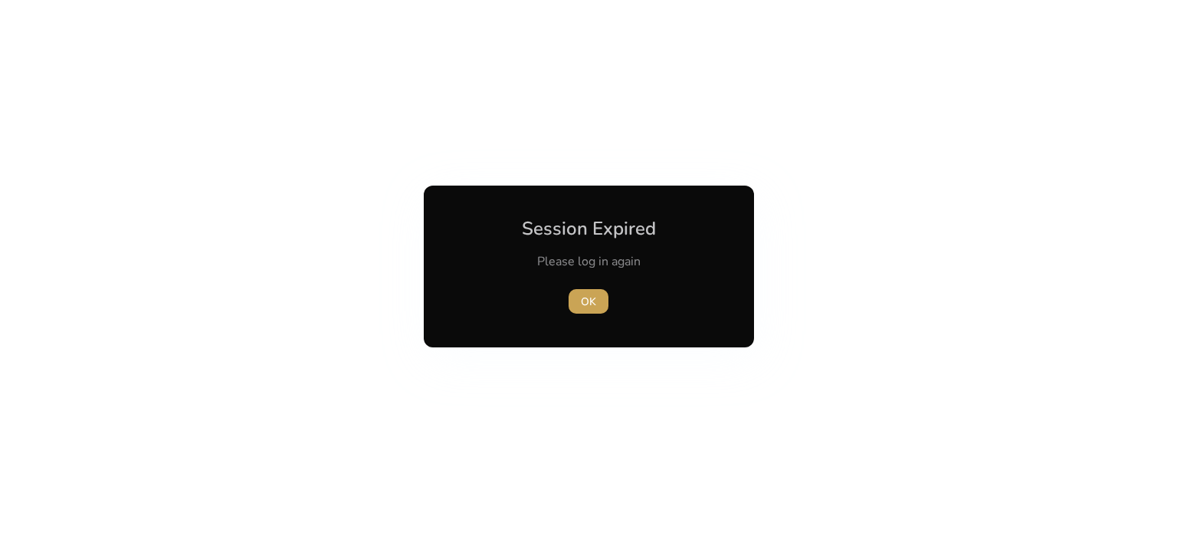
click at [578, 305] on span "button" at bounding box center [589, 301] width 40 height 37
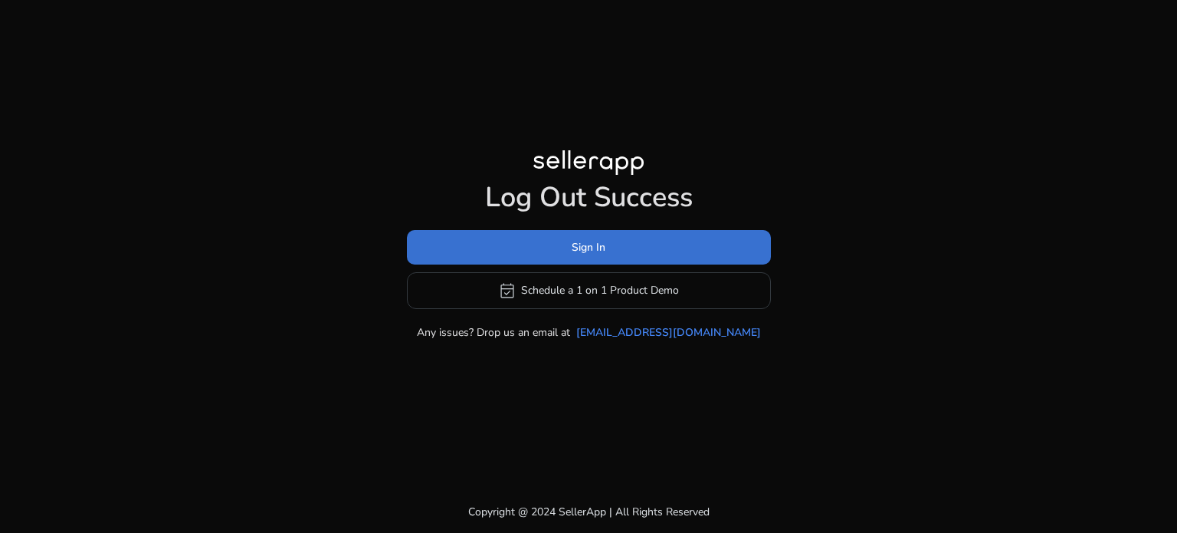
click at [570, 242] on span at bounding box center [589, 246] width 364 height 37
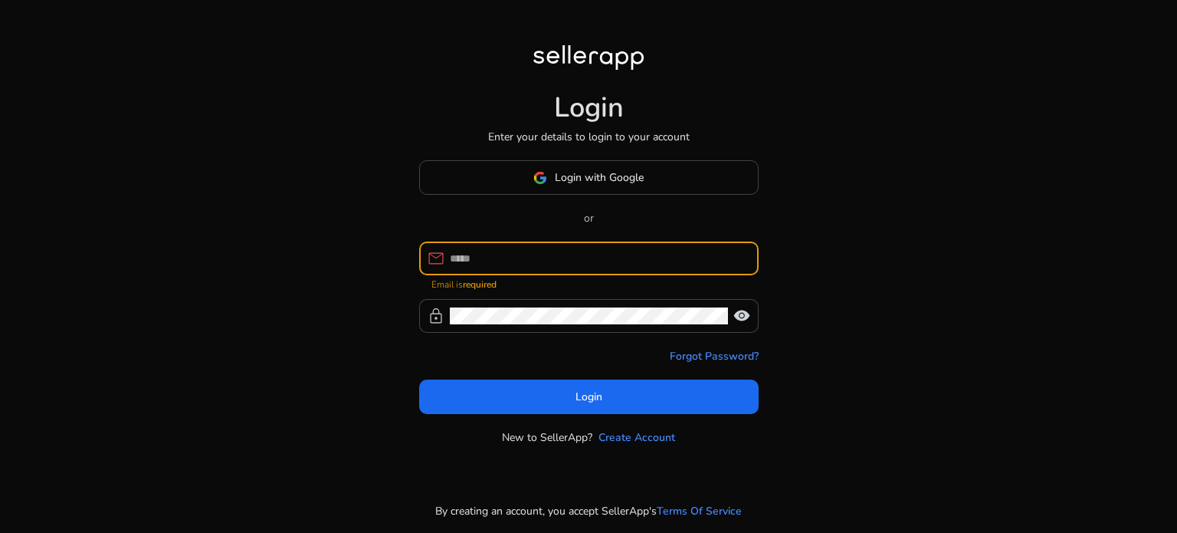
type input "**********"
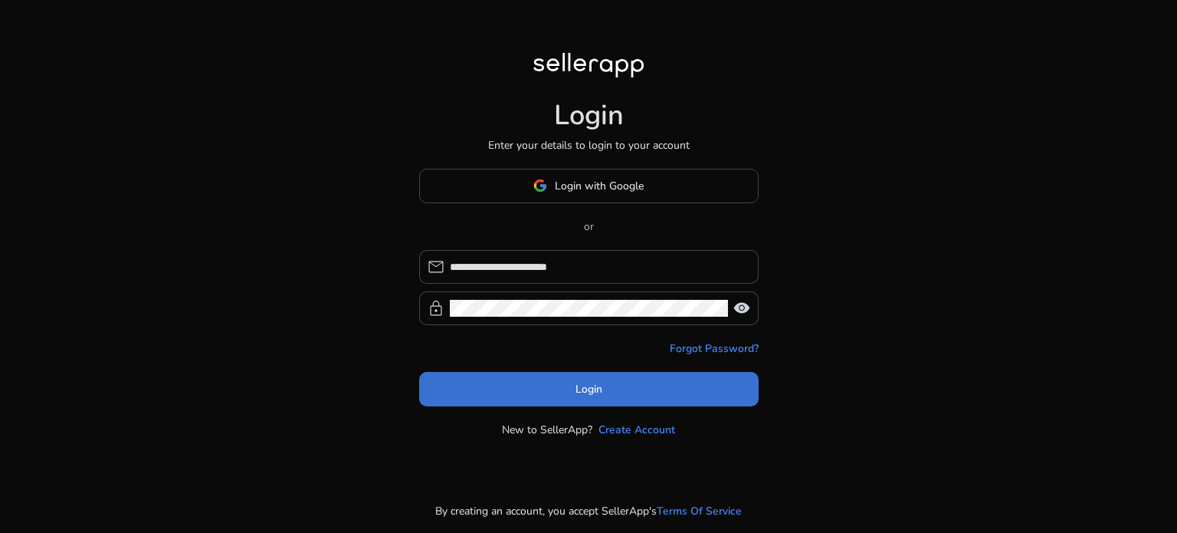
click at [582, 391] on span "Login" at bounding box center [588, 389] width 27 height 16
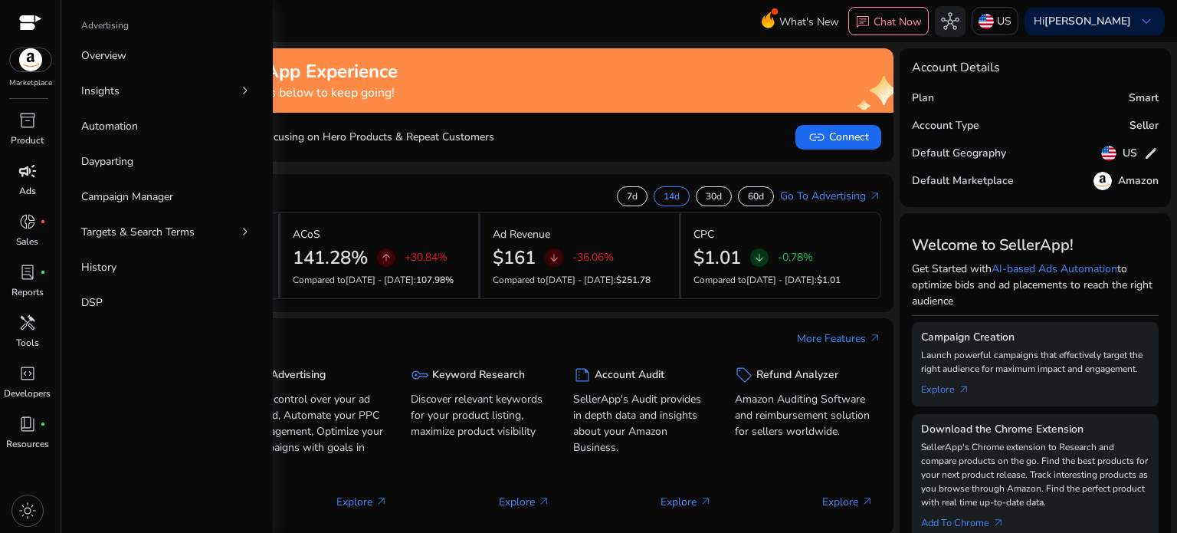
click at [18, 169] on span "campaign" at bounding box center [27, 171] width 18 height 18
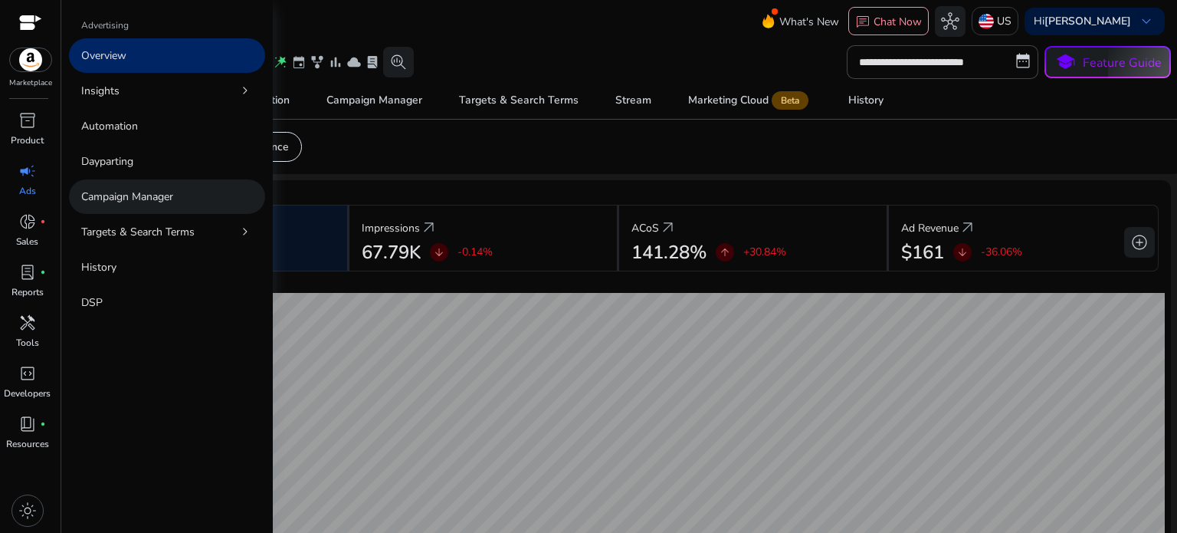
click at [136, 183] on link "Campaign Manager" at bounding box center [167, 196] width 196 height 34
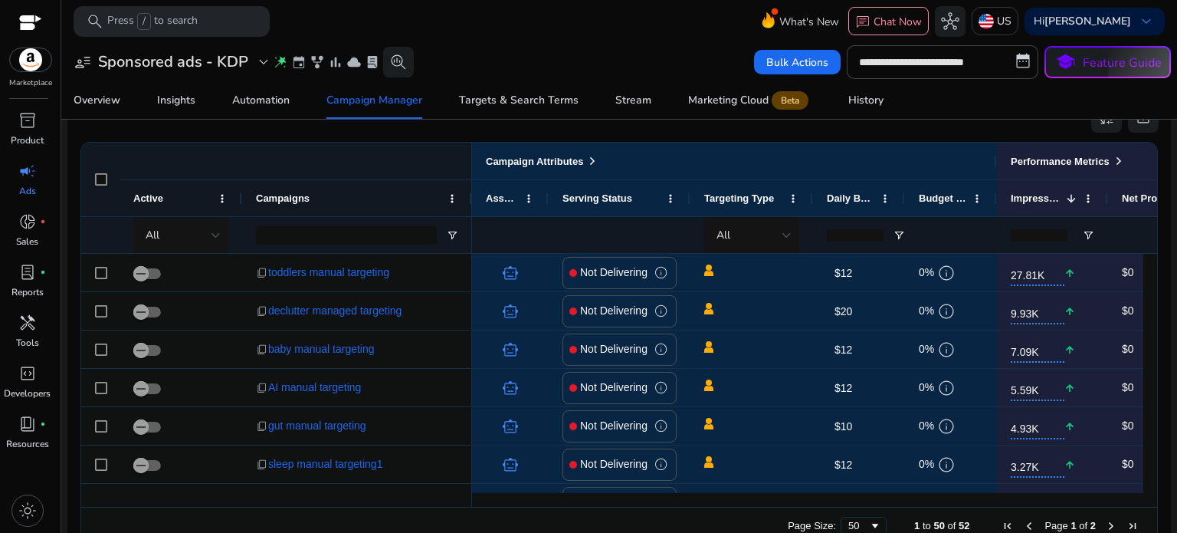
scroll to position [1013, 0]
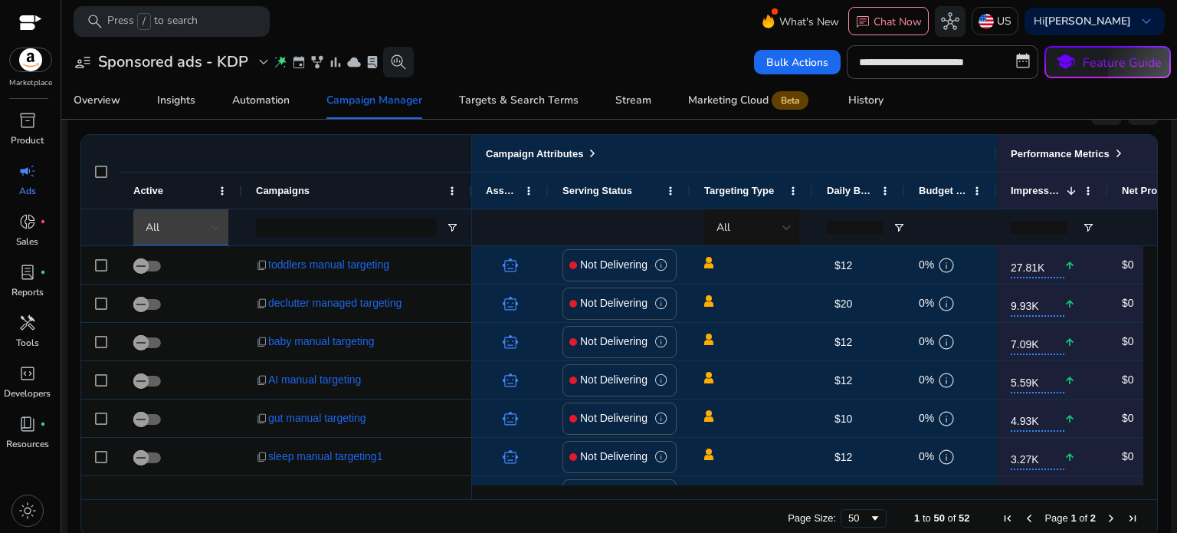
click at [217, 222] on div at bounding box center [215, 227] width 9 height 18
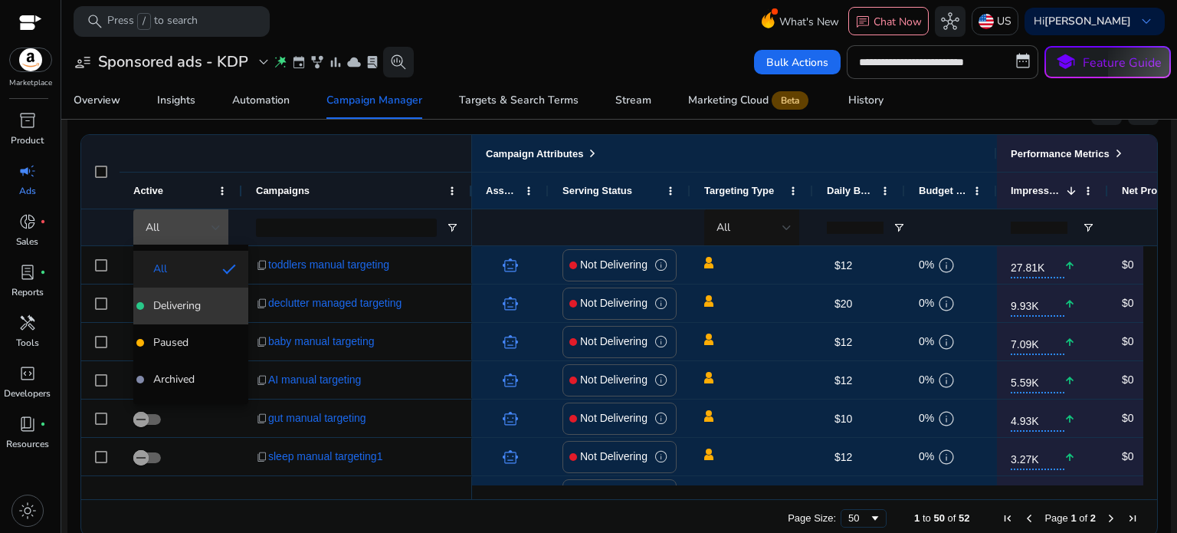
click at [199, 294] on mat-option "Delivering" at bounding box center [190, 305] width 115 height 37
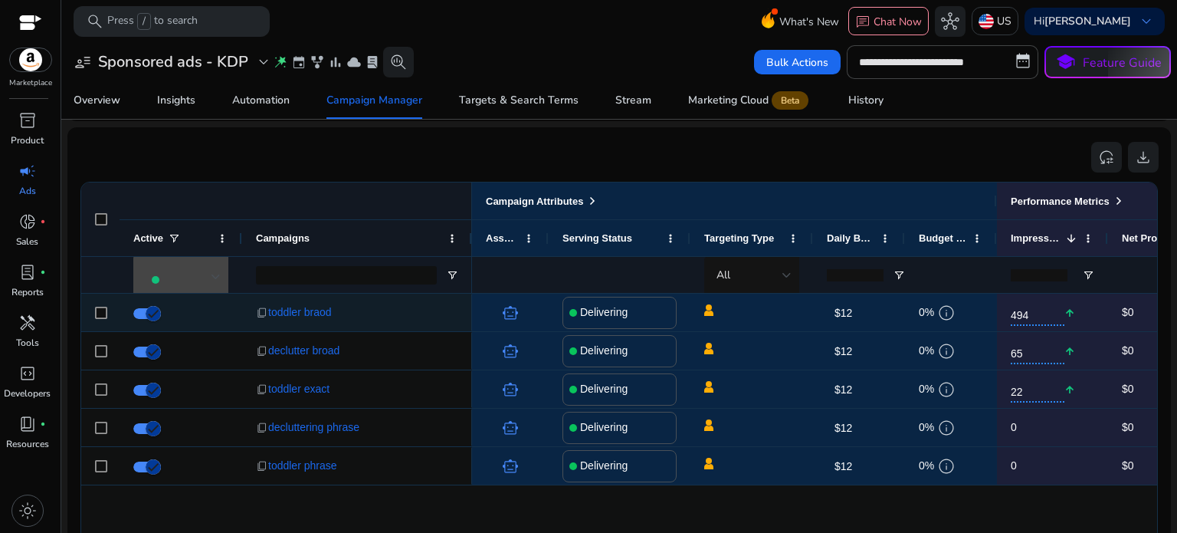
scroll to position [1036, 0]
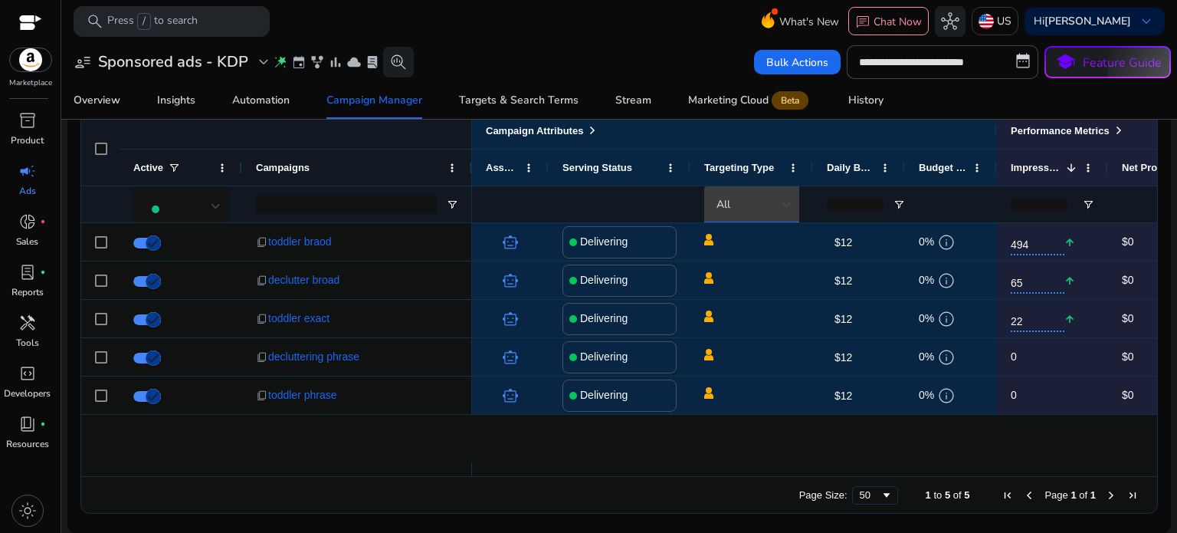
click at [785, 202] on div at bounding box center [786, 205] width 9 height 6
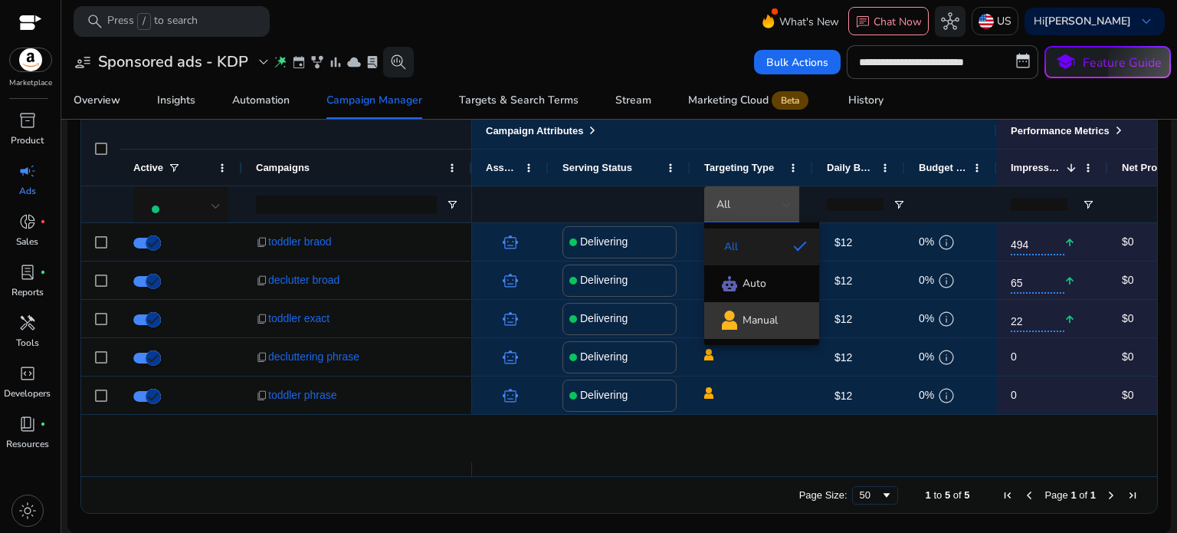
click at [759, 314] on span "Manual" at bounding box center [759, 320] width 35 height 15
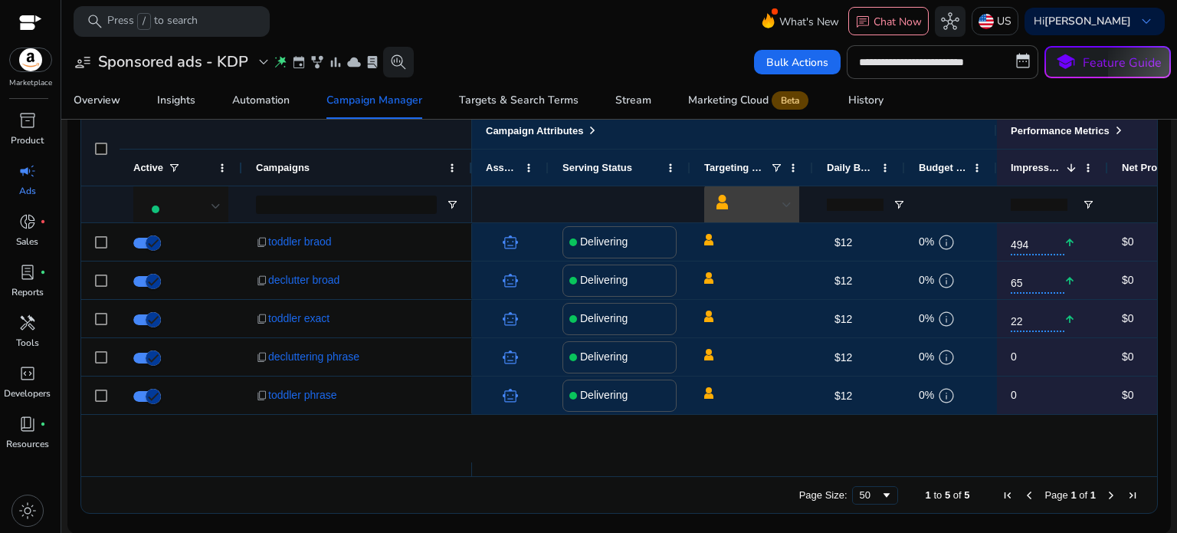
click at [787, 203] on div at bounding box center [786, 205] width 9 height 6
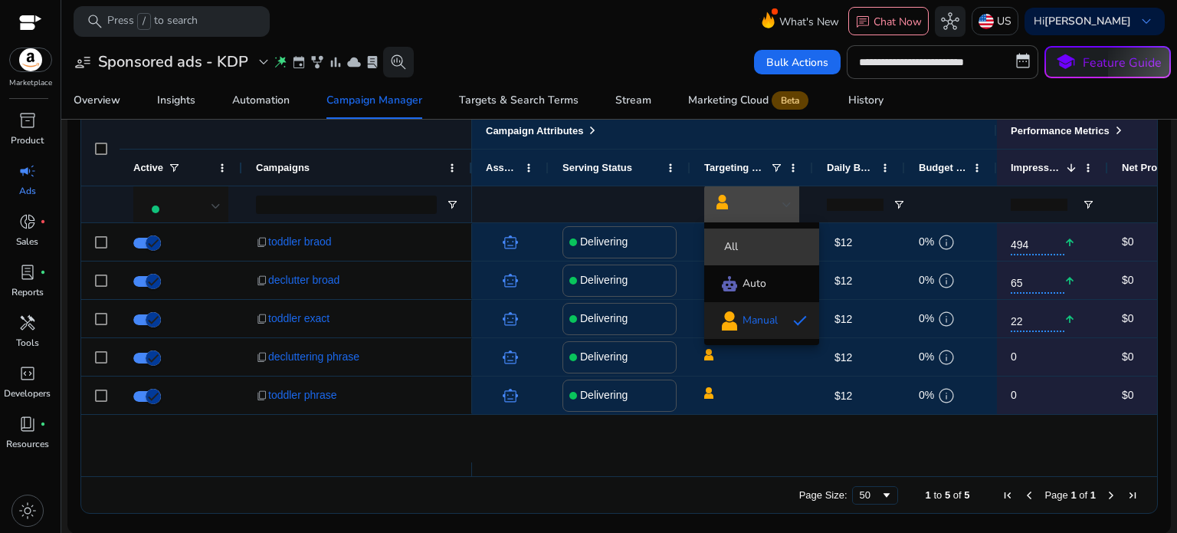
click at [742, 242] on span "All" at bounding box center [761, 246] width 90 height 15
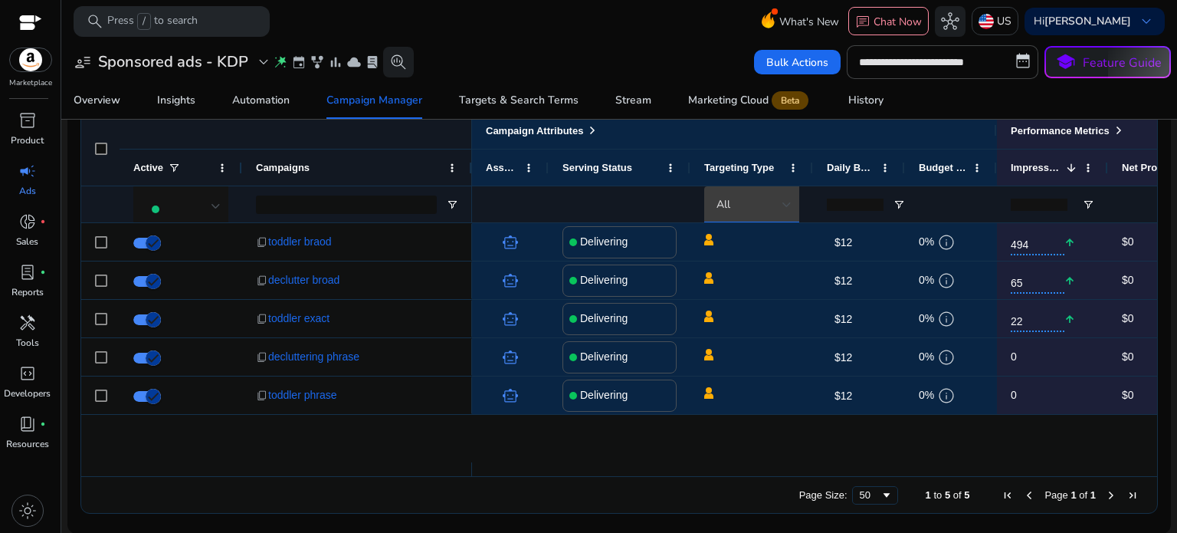
click at [785, 198] on div at bounding box center [786, 204] width 9 height 18
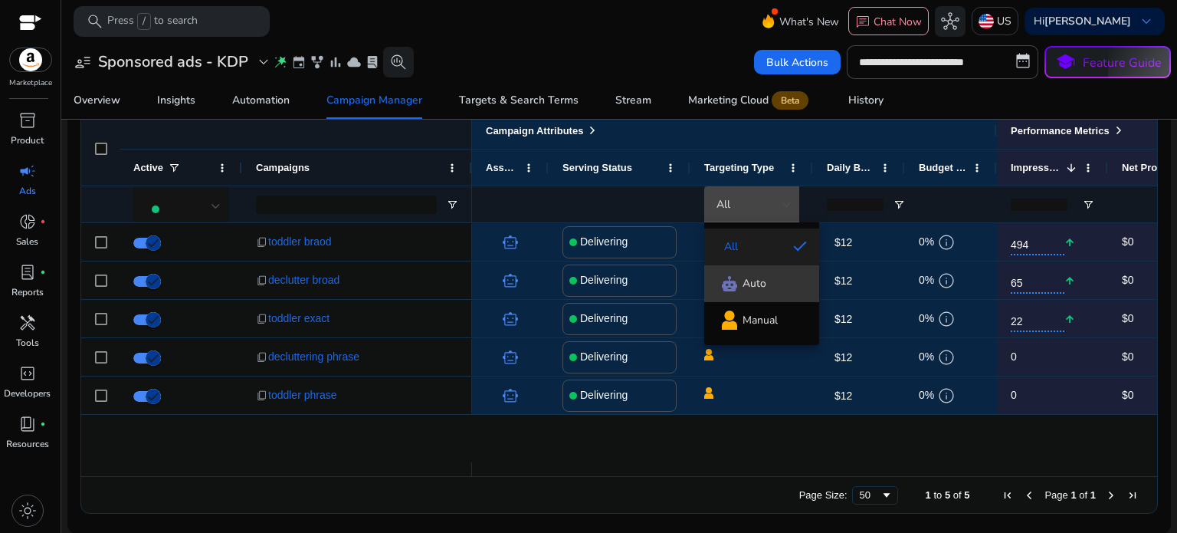
click at [749, 284] on span "Auto" at bounding box center [754, 283] width 24 height 15
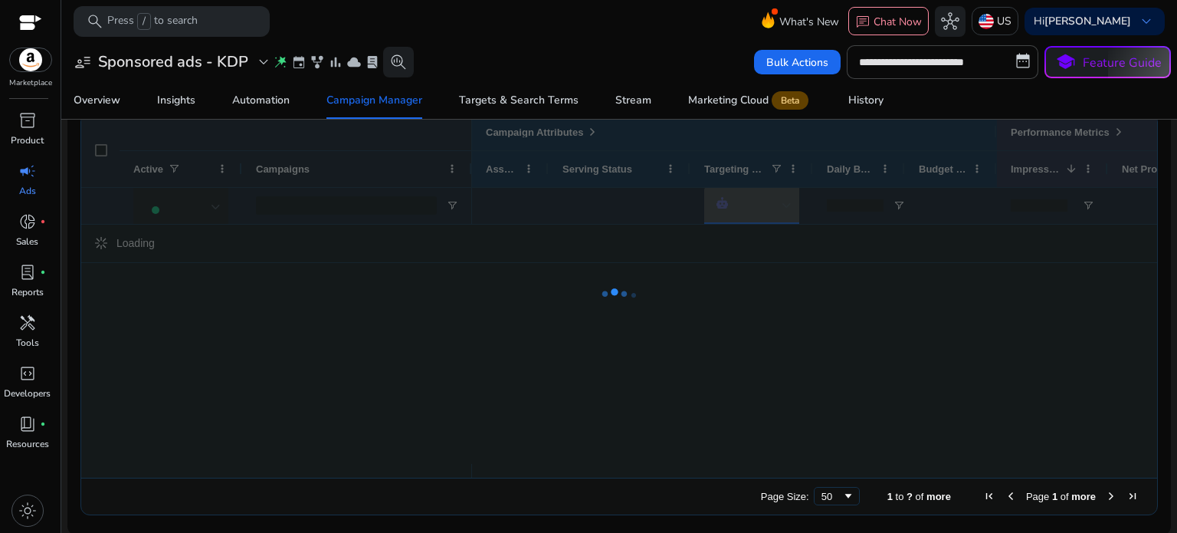
scroll to position [711, 0]
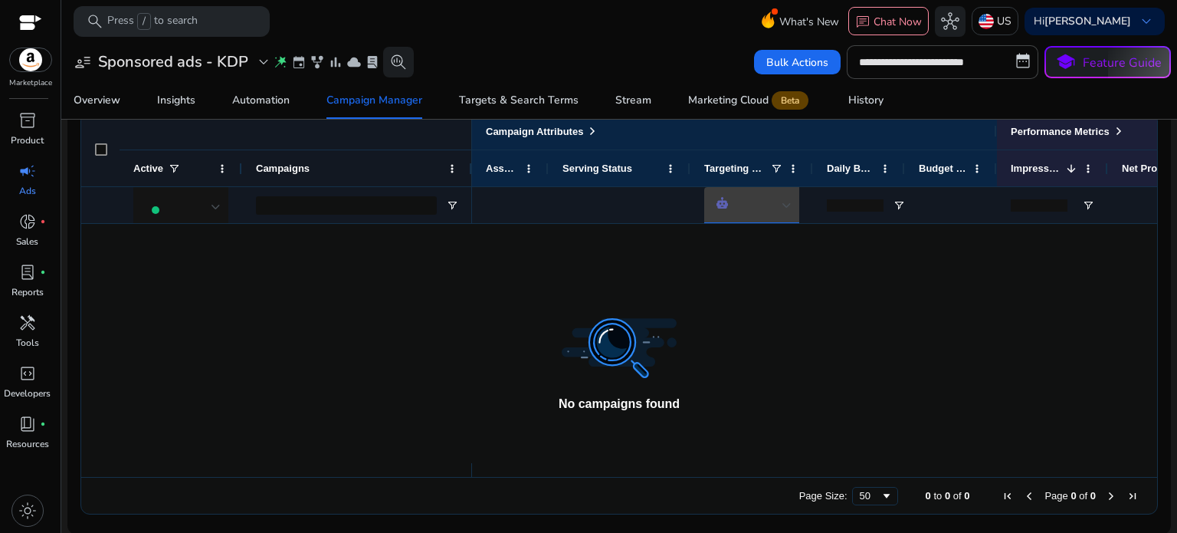
click at [788, 199] on div at bounding box center [786, 205] width 9 height 18
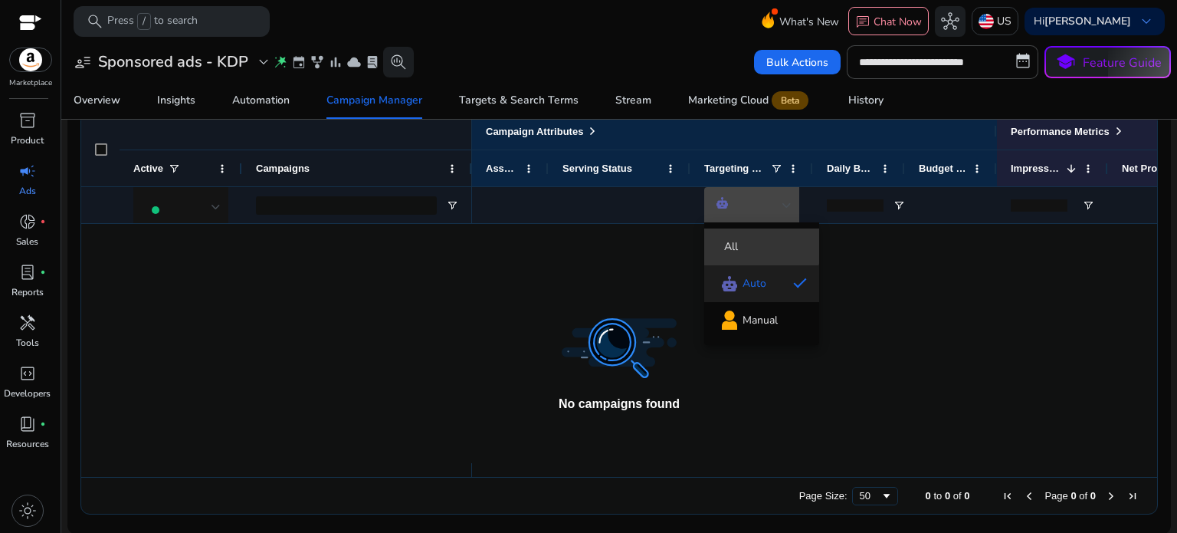
click at [741, 244] on span "All" at bounding box center [761, 246] width 90 height 15
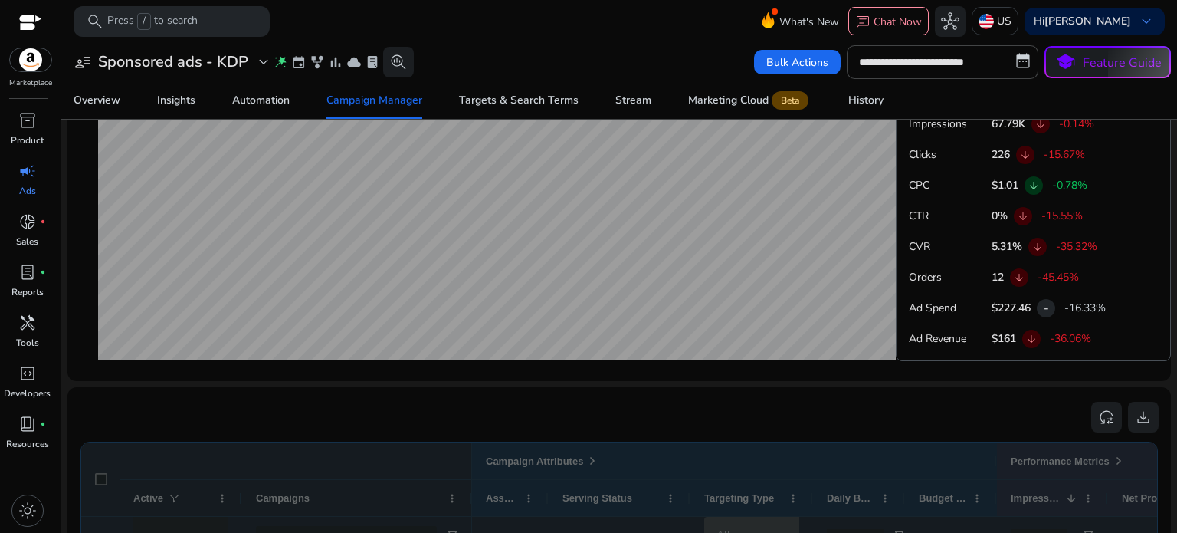
scroll to position [1036, 0]
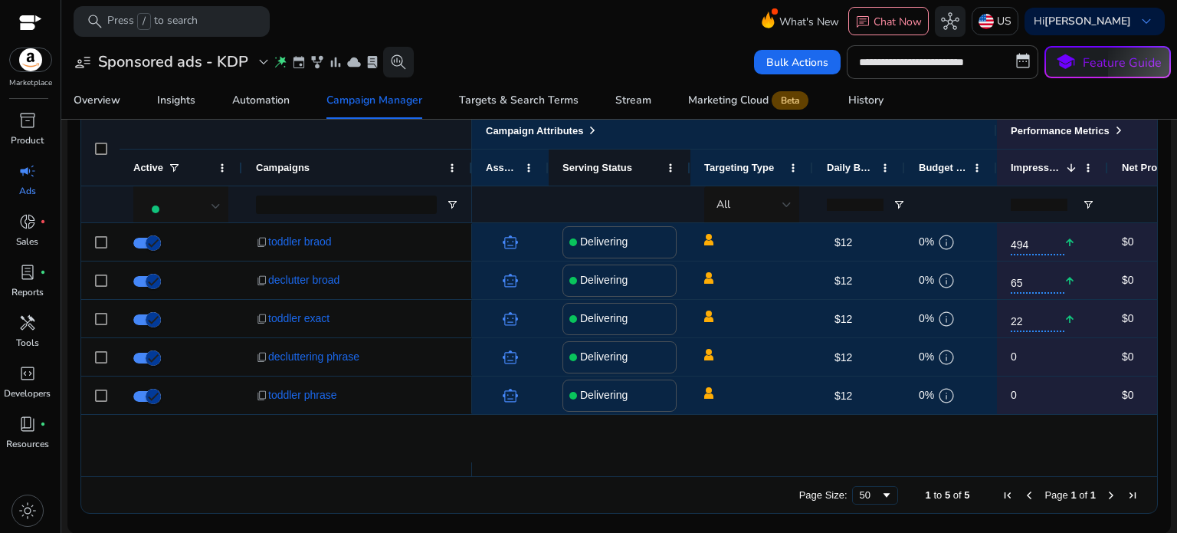
click at [618, 162] on span "Serving Status" at bounding box center [597, 167] width 70 height 11
click at [668, 162] on span at bounding box center [670, 168] width 12 height 12
click at [359, 164] on div "Campaigns" at bounding box center [348, 167] width 185 height 28
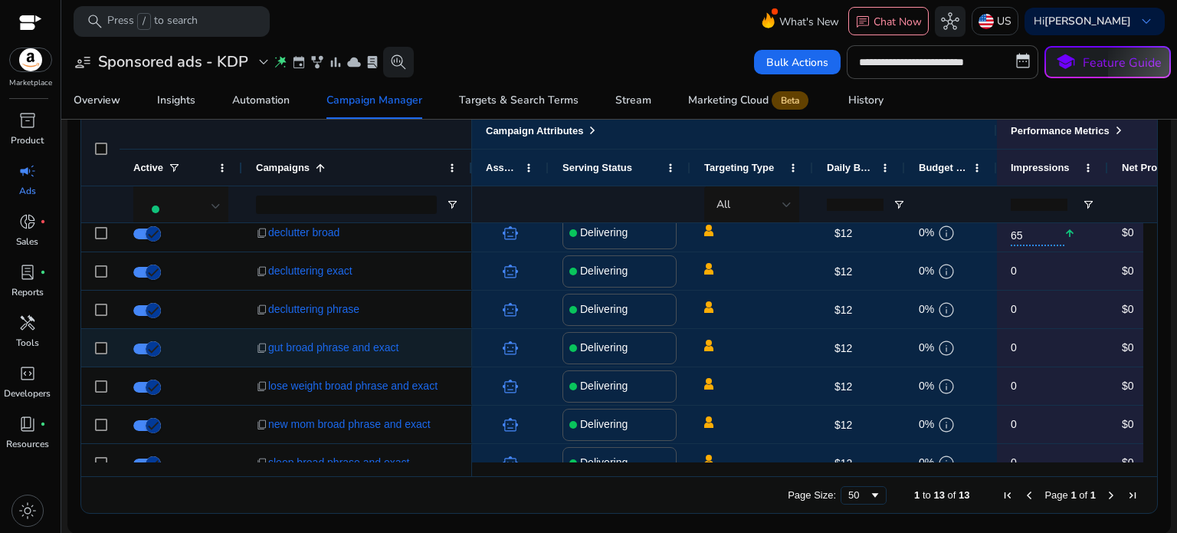
scroll to position [0, 0]
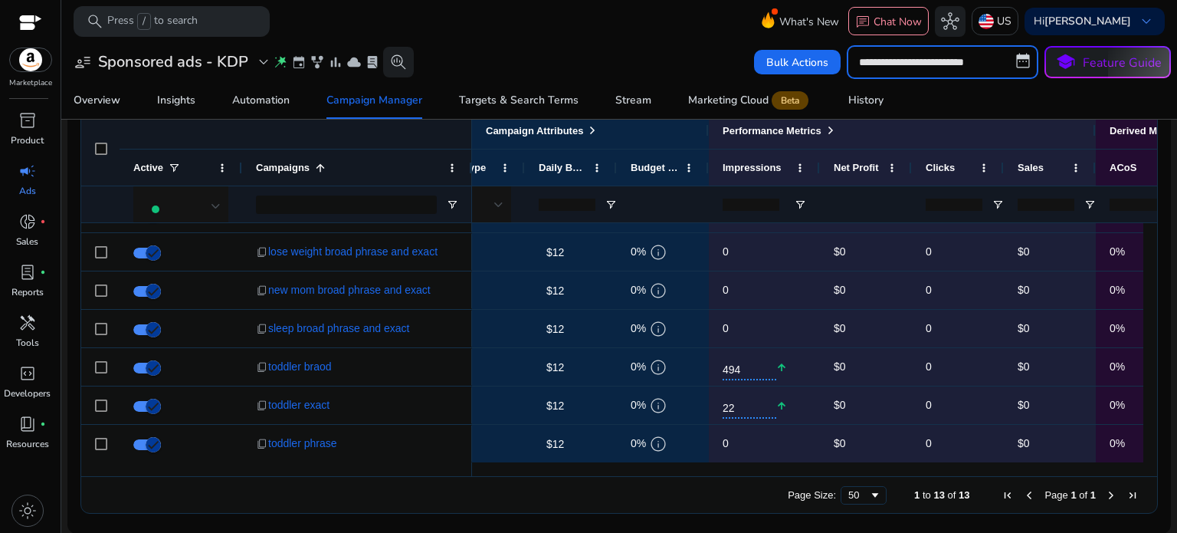
click at [913, 57] on input "**********" at bounding box center [943, 62] width 192 height 34
select select "*"
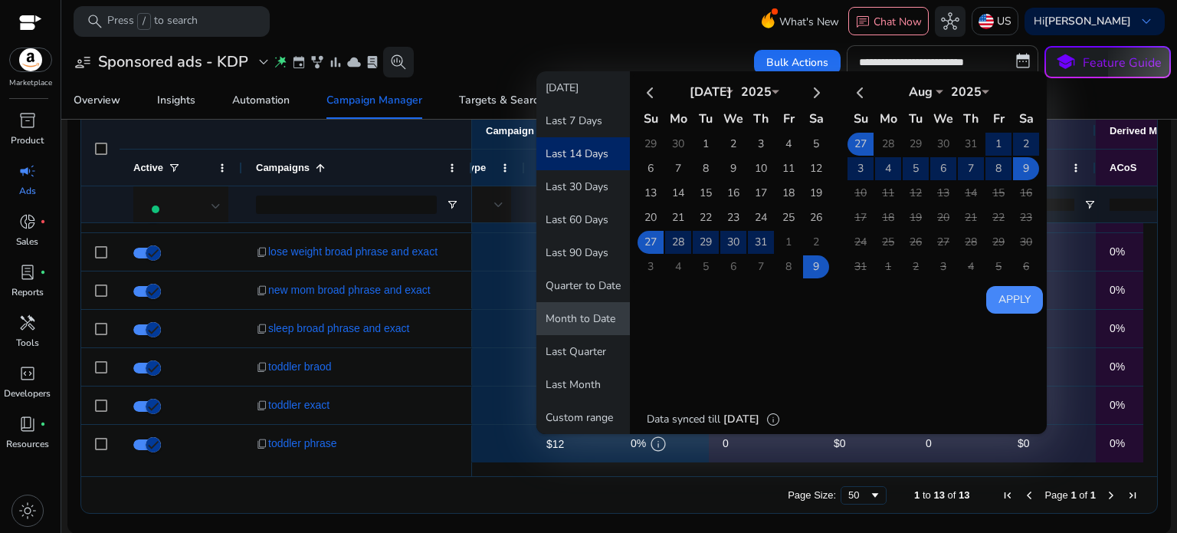
click at [572, 317] on button "Month to Date" at bounding box center [582, 318] width 93 height 33
type input "**********"
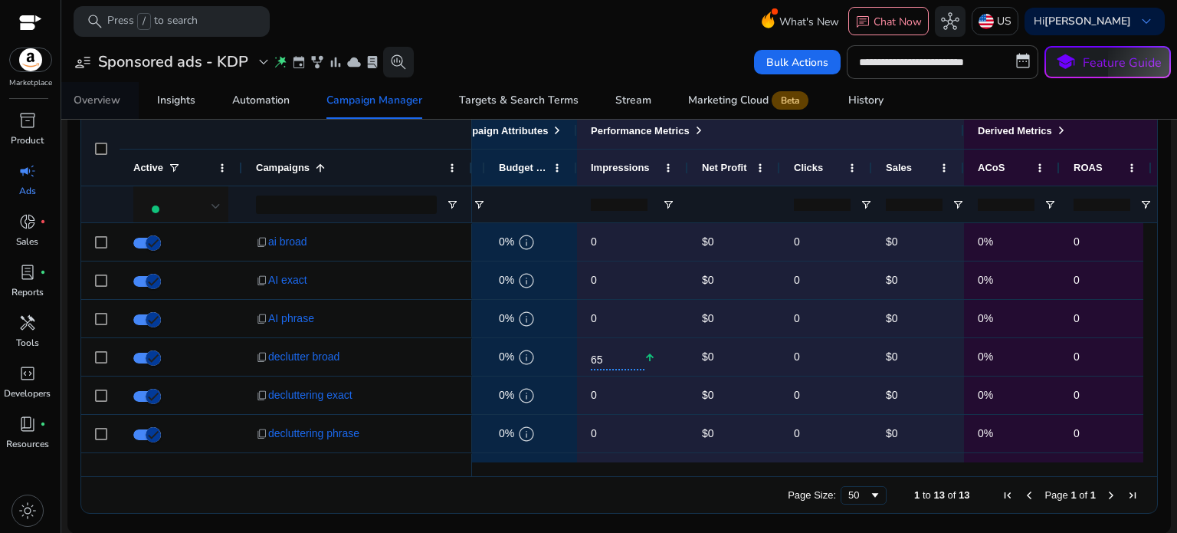
click at [93, 95] on div "Overview" at bounding box center [97, 100] width 47 height 11
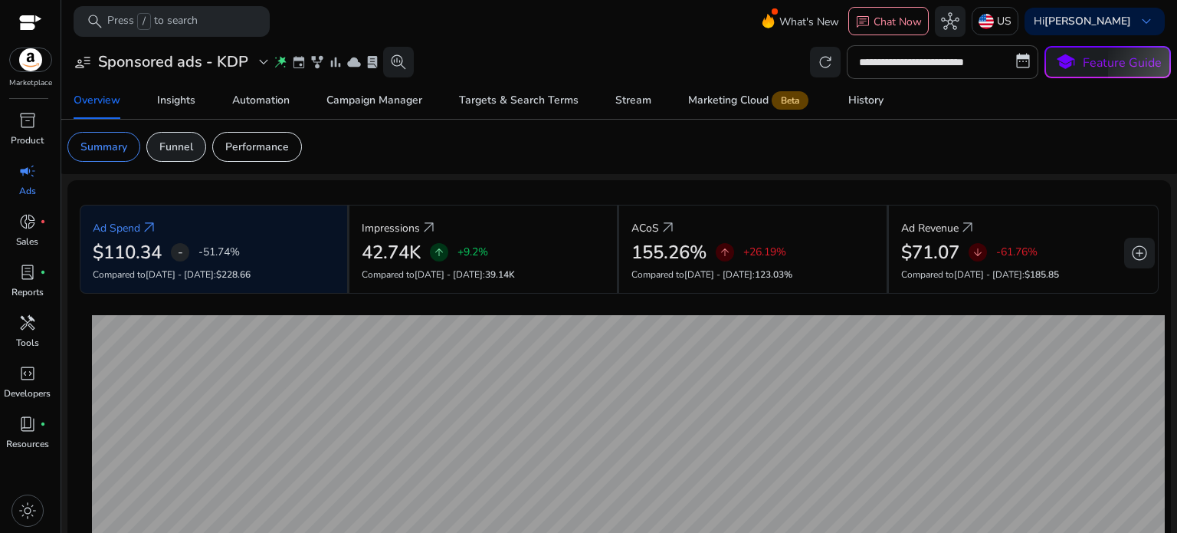
click at [172, 147] on p "Funnel" at bounding box center [176, 147] width 34 height 16
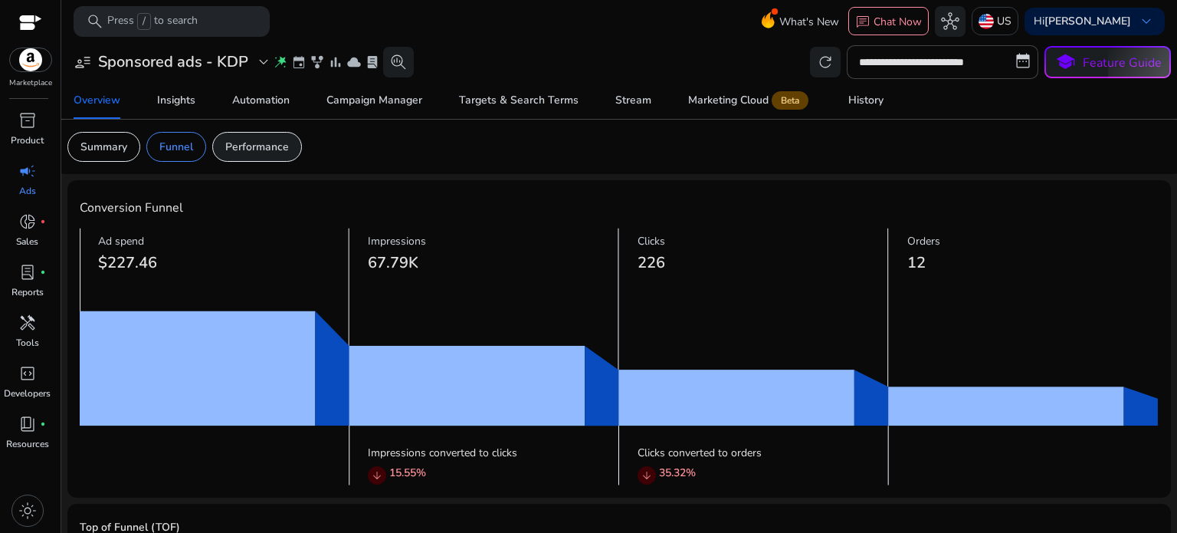
click at [257, 139] on p "Performance" at bounding box center [257, 147] width 64 height 16
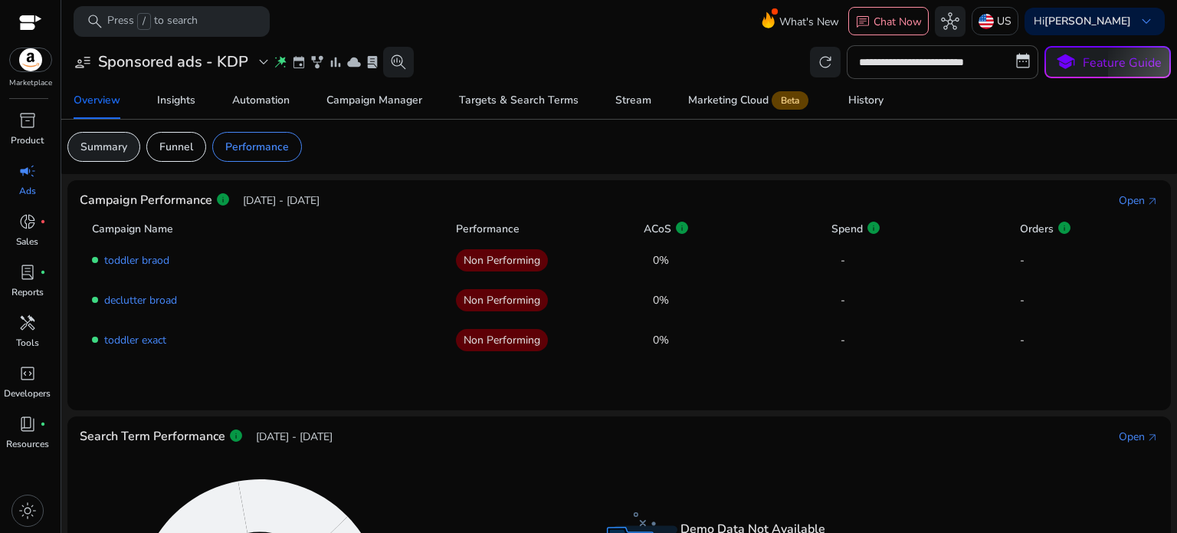
click at [100, 139] on p "Summary" at bounding box center [103, 147] width 47 height 16
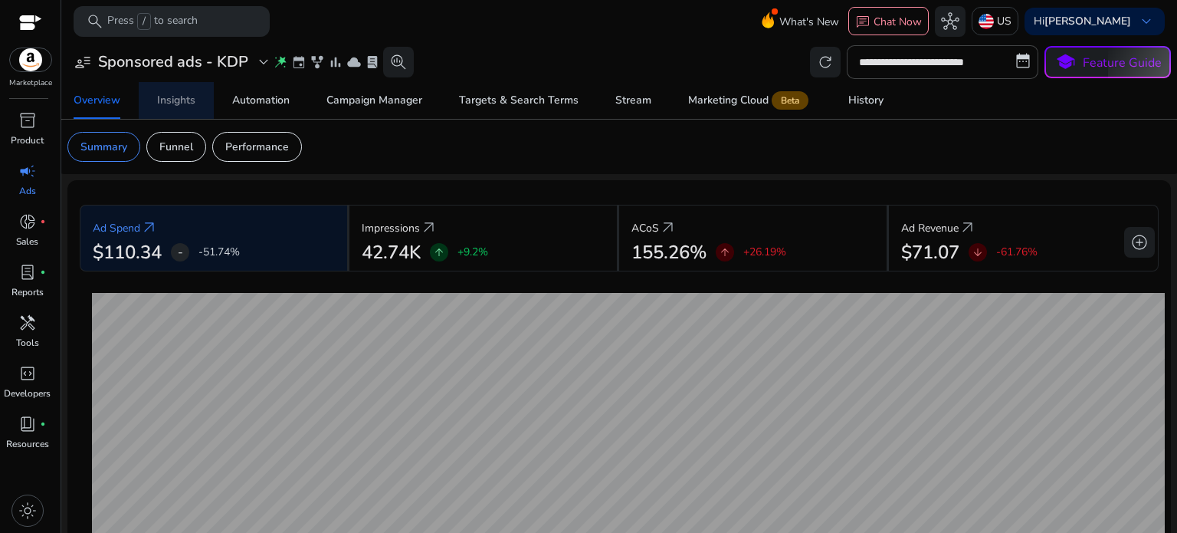
click at [174, 97] on div "Insights" at bounding box center [176, 100] width 38 height 11
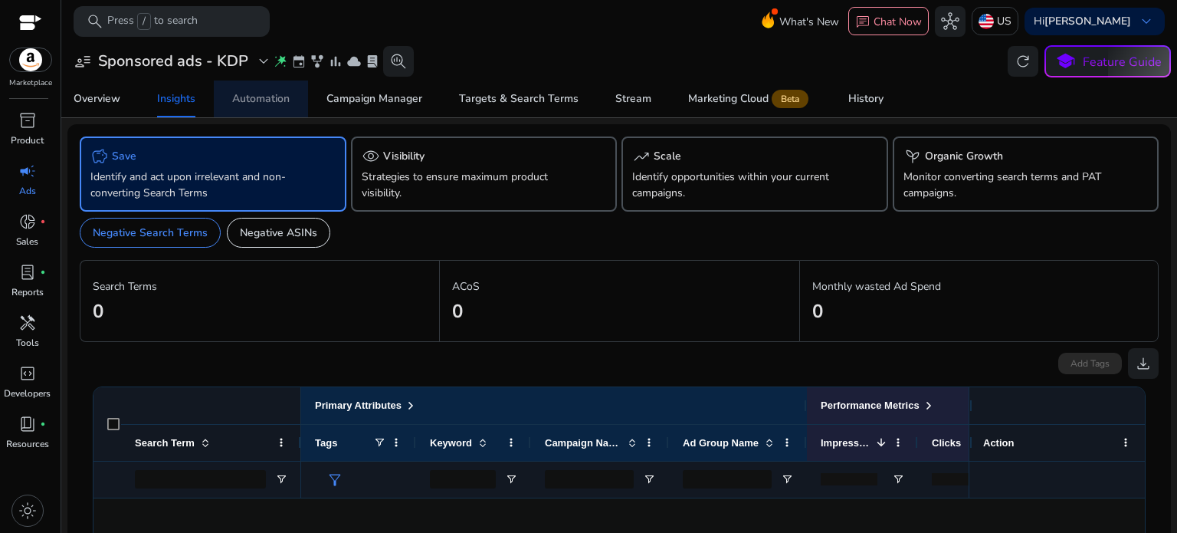
click at [267, 93] on div "Automation" at bounding box center [260, 98] width 57 height 11
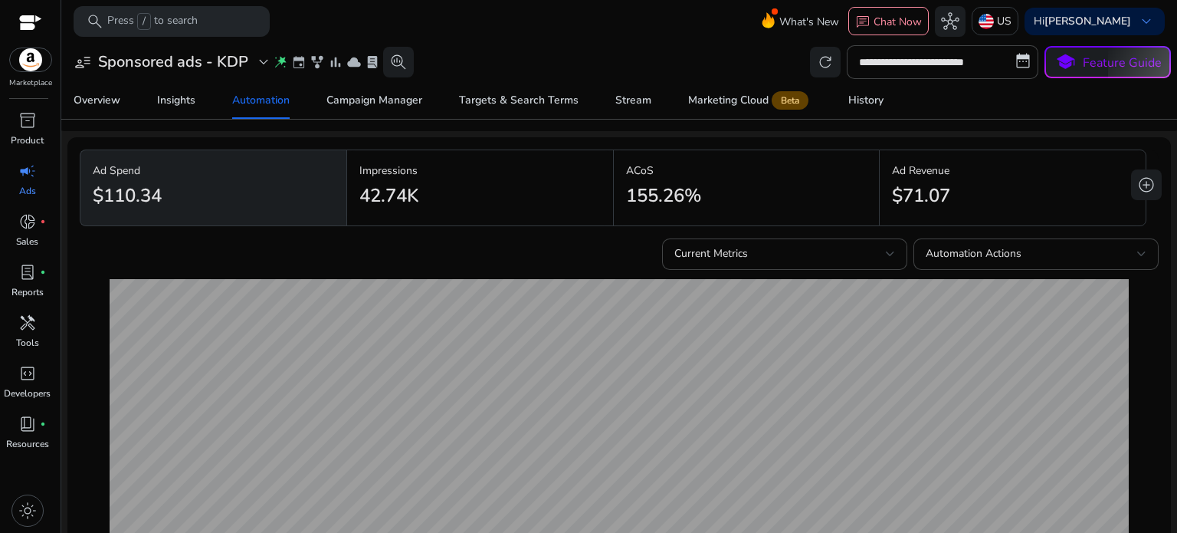
scroll to position [39, 0]
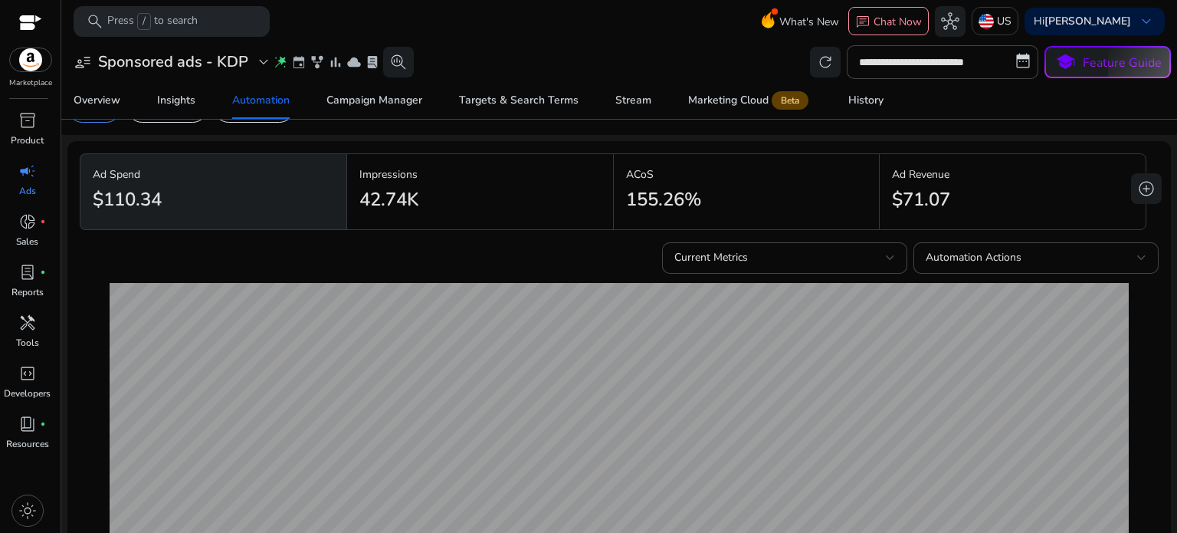
click at [428, 182] on div "42.74K" at bounding box center [479, 199] width 241 height 34
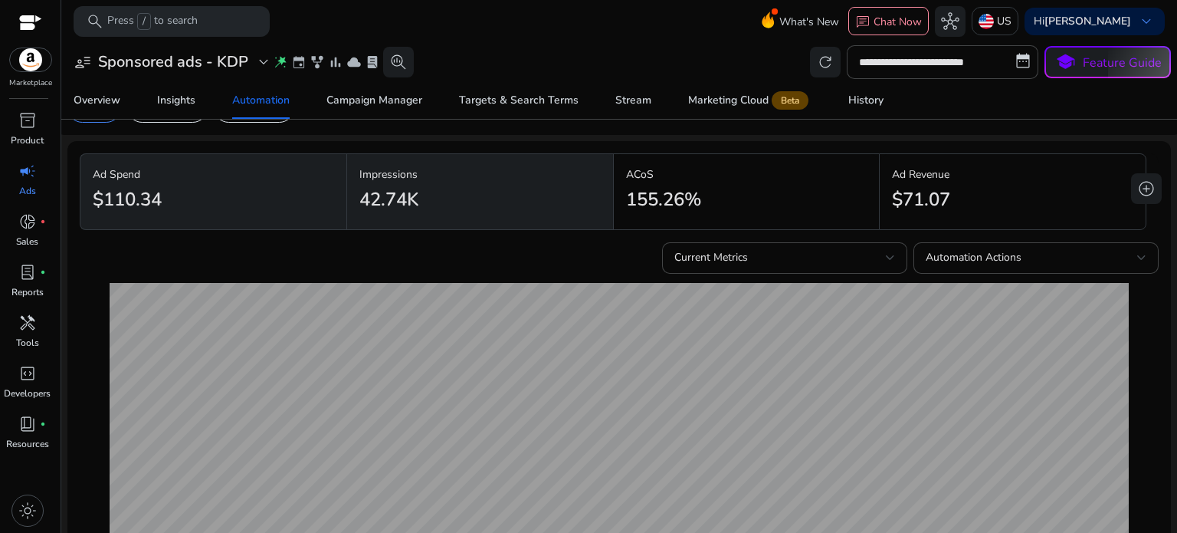
click at [705, 185] on div "155.26%" at bounding box center [746, 199] width 241 height 34
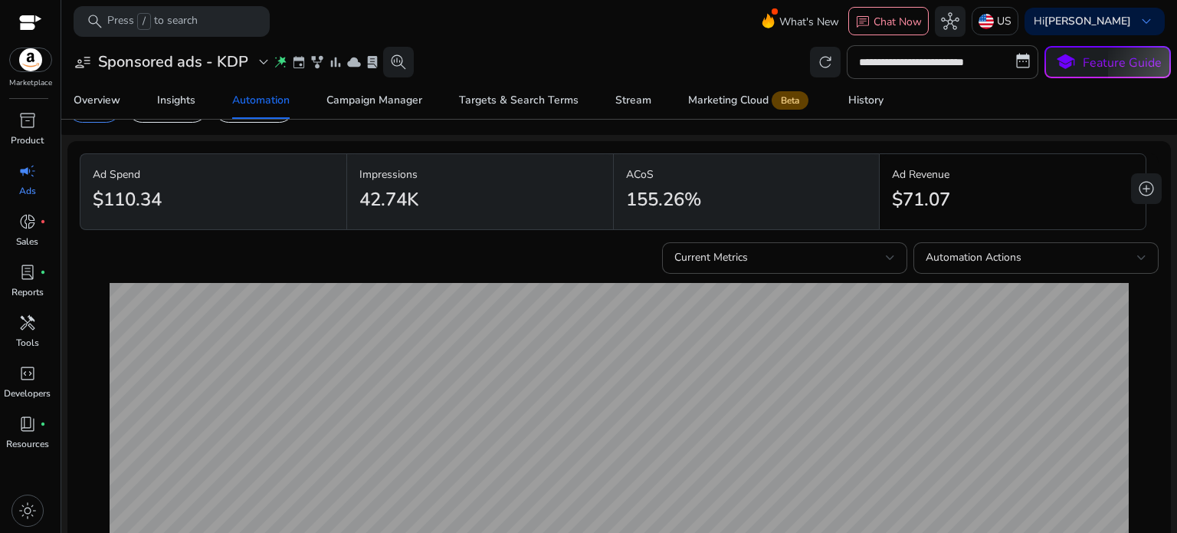
click at [984, 187] on div "$71.07" at bounding box center [1012, 199] width 241 height 34
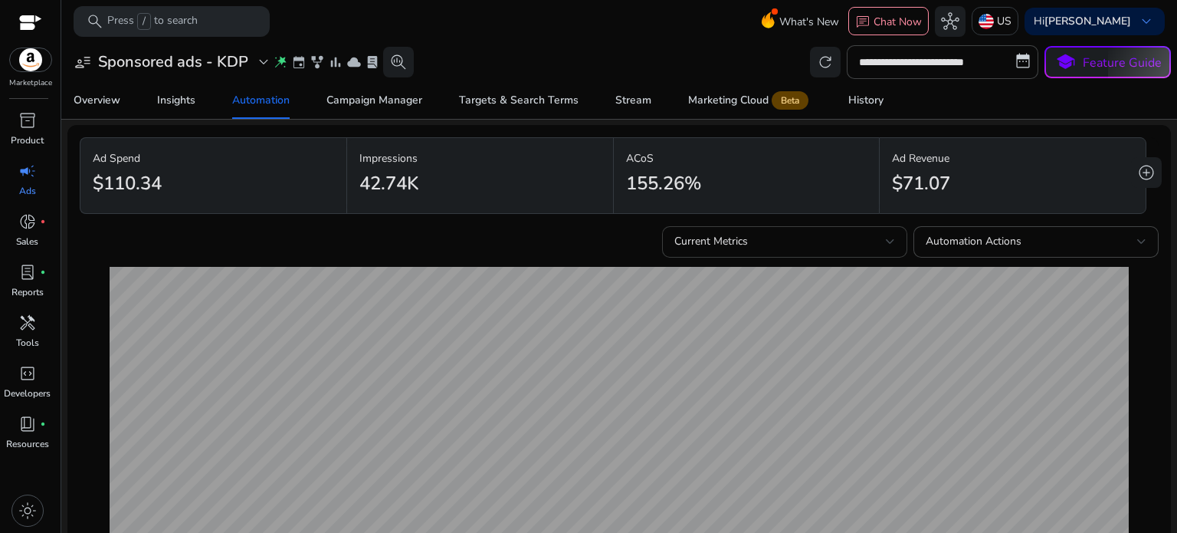
scroll to position [0, 0]
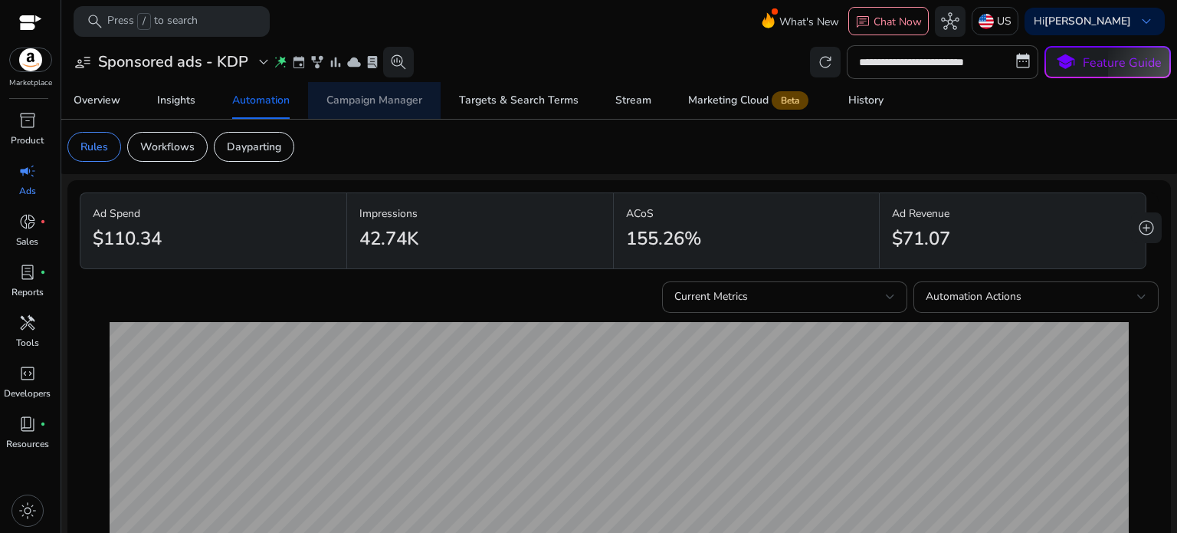
click at [392, 98] on div "Campaign Manager" at bounding box center [374, 100] width 96 height 11
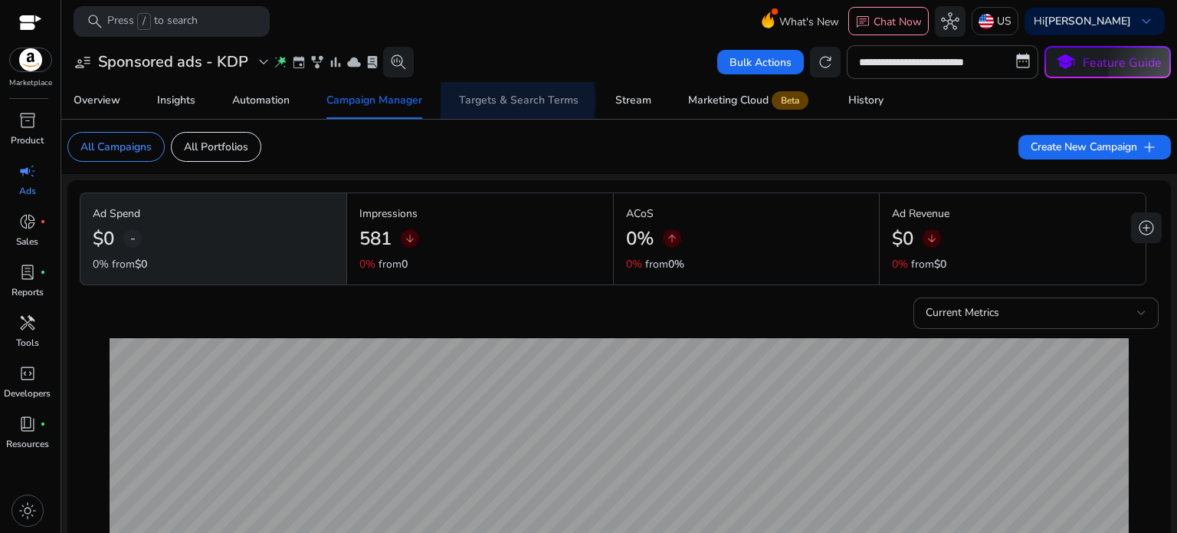
click at [513, 100] on div "Targets & Search Terms" at bounding box center [519, 100] width 120 height 11
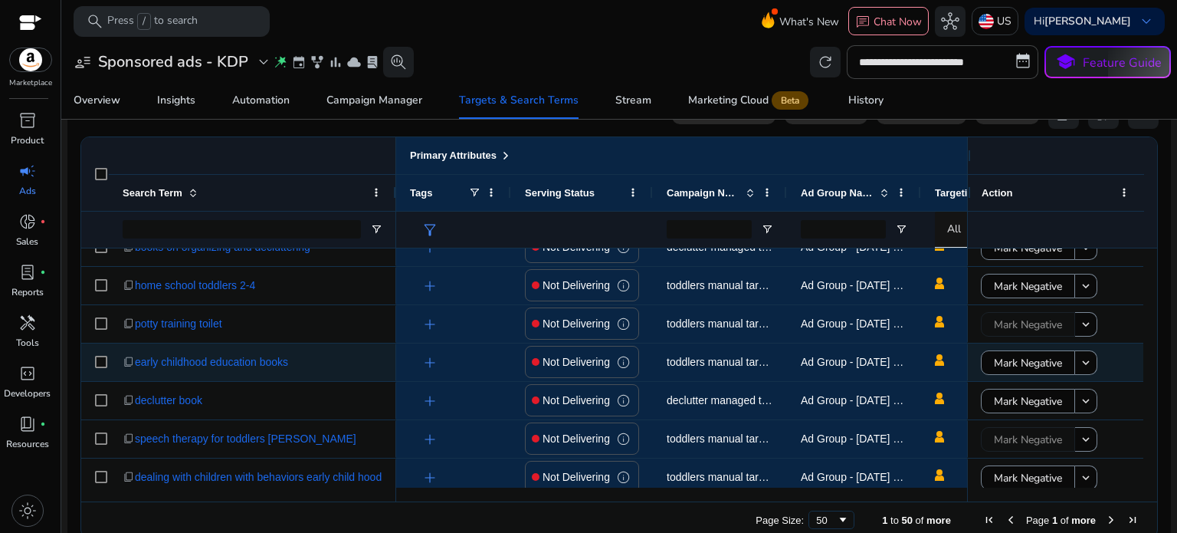
scroll to position [924, 0]
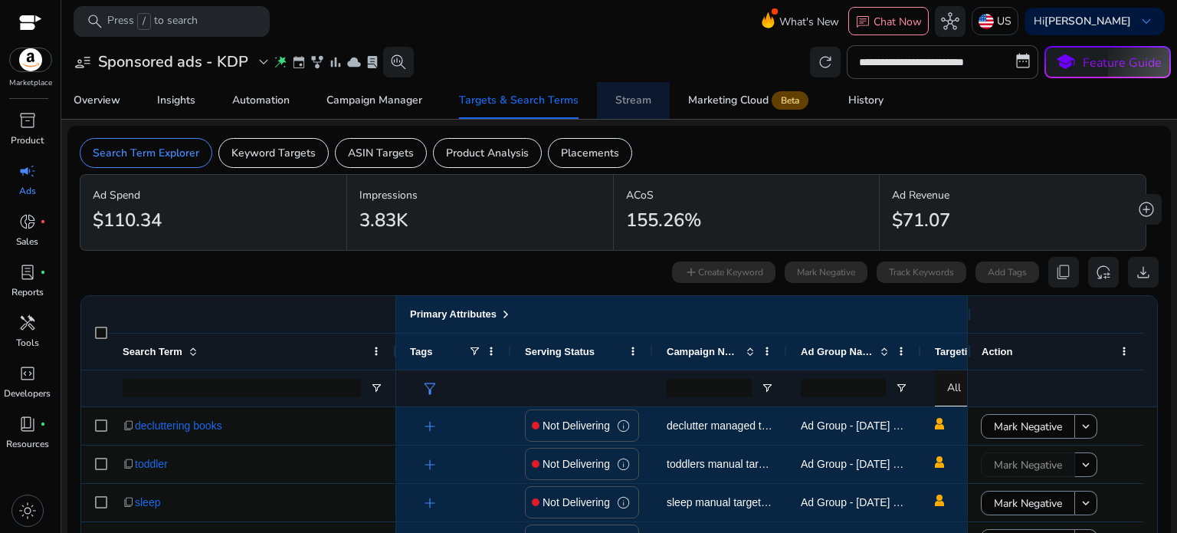
click at [631, 95] on div "Stream" at bounding box center [633, 100] width 36 height 11
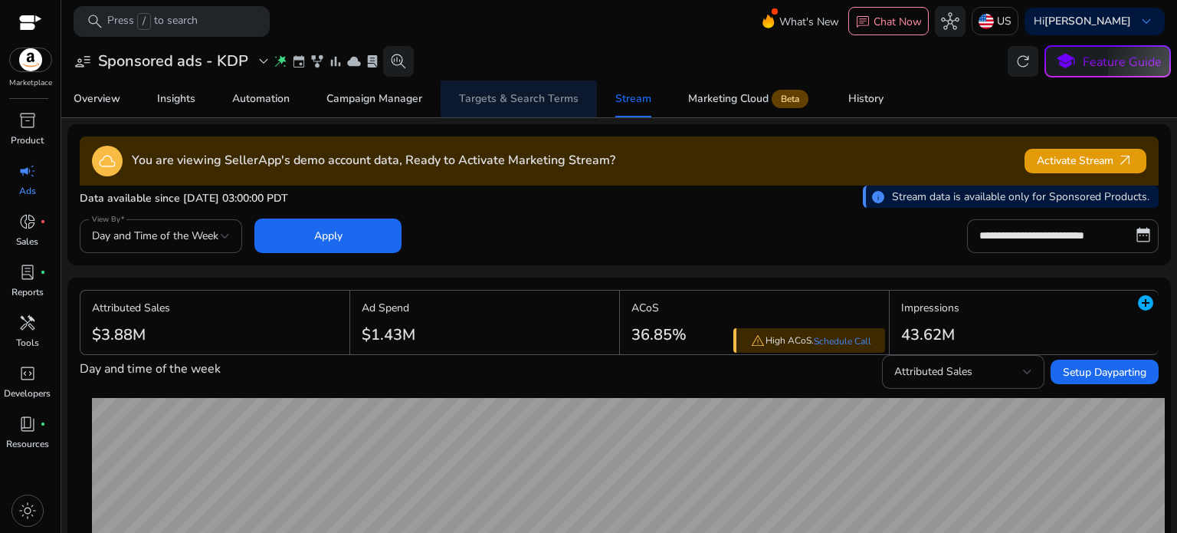
click at [523, 97] on div "Targets & Search Terms" at bounding box center [519, 98] width 120 height 11
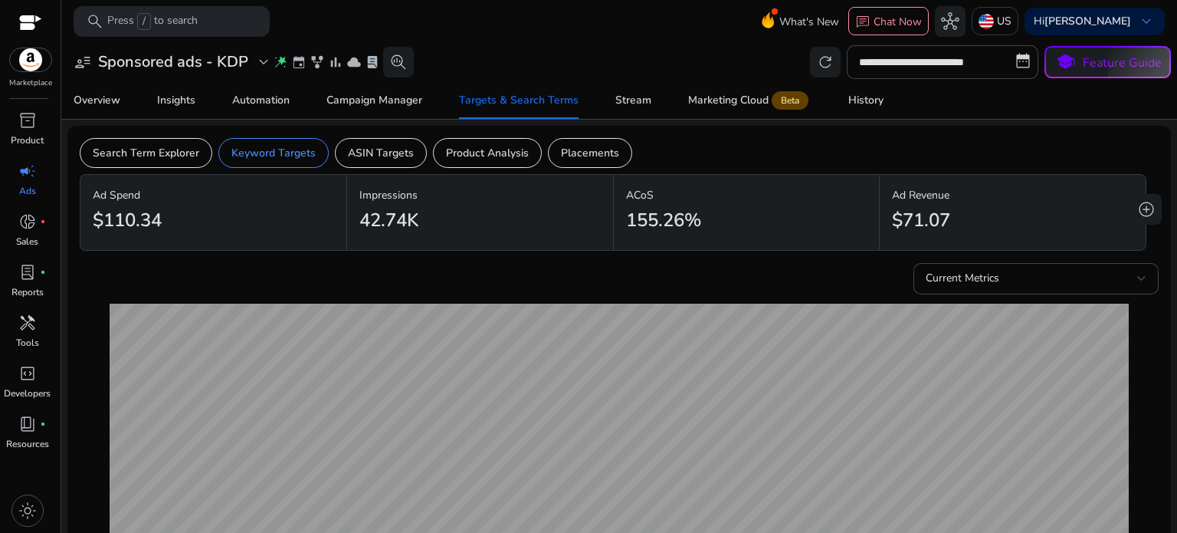
click at [271, 208] on div "$110.34" at bounding box center [213, 220] width 241 height 34
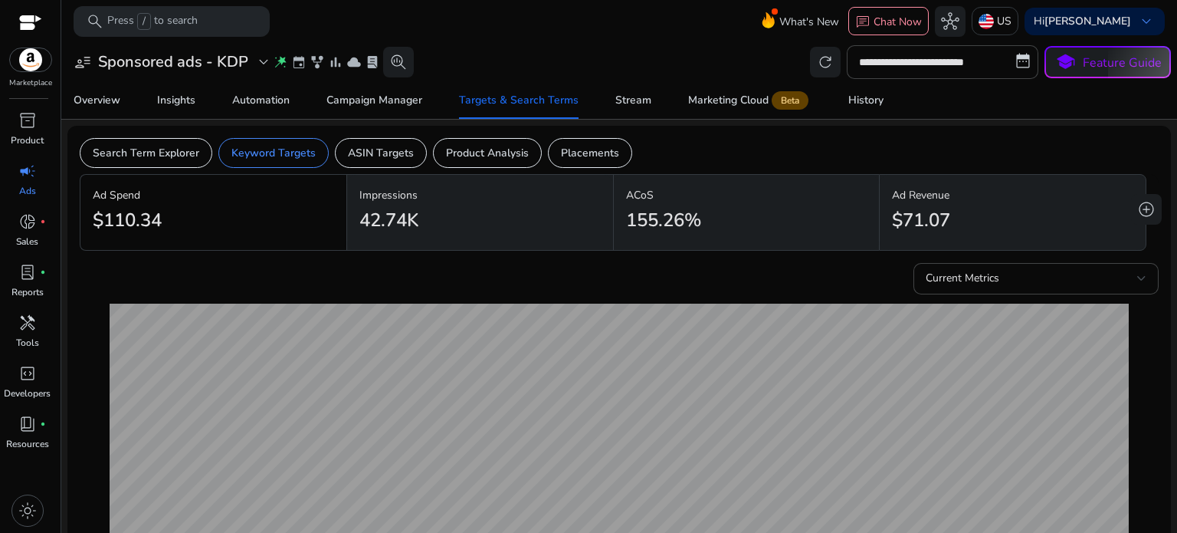
click at [271, 208] on div "$110.34" at bounding box center [213, 220] width 241 height 34
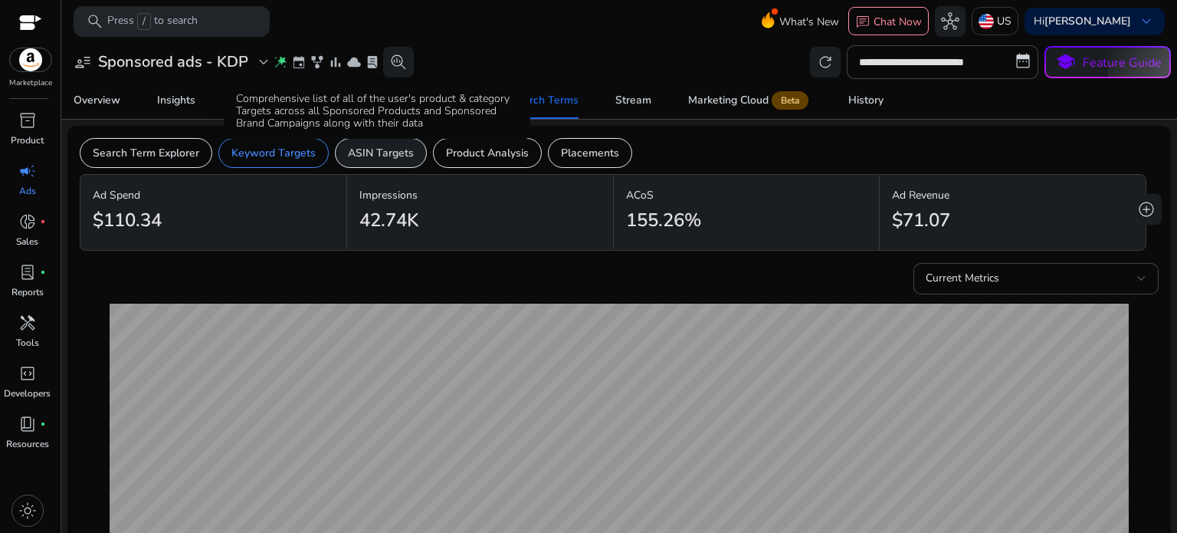
click at [374, 146] on p "ASIN Targets" at bounding box center [381, 153] width 66 height 16
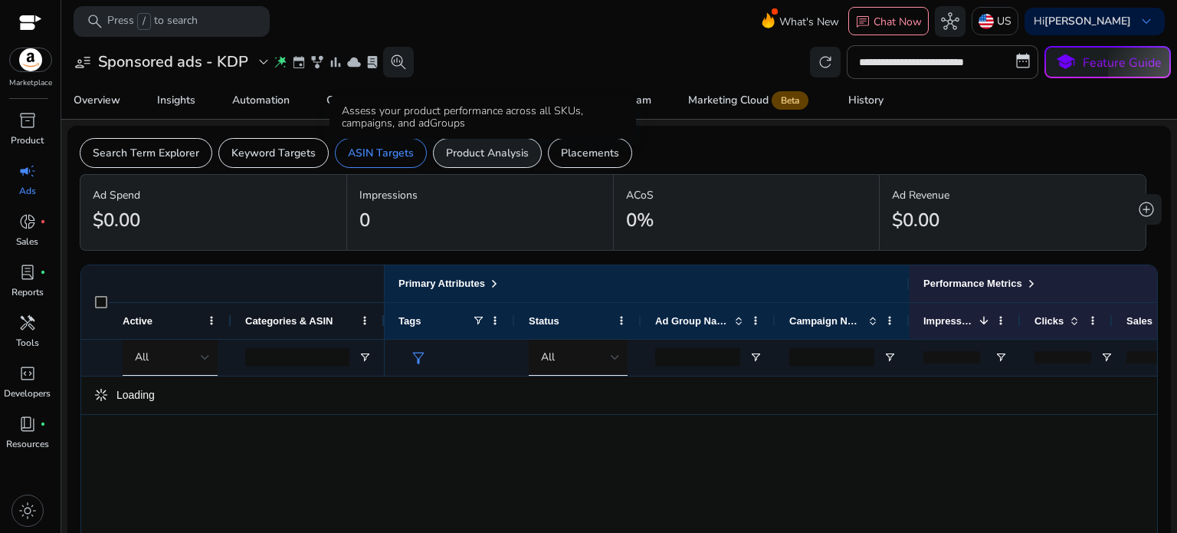
click at [479, 149] on p "Product Analysis" at bounding box center [487, 153] width 83 height 16
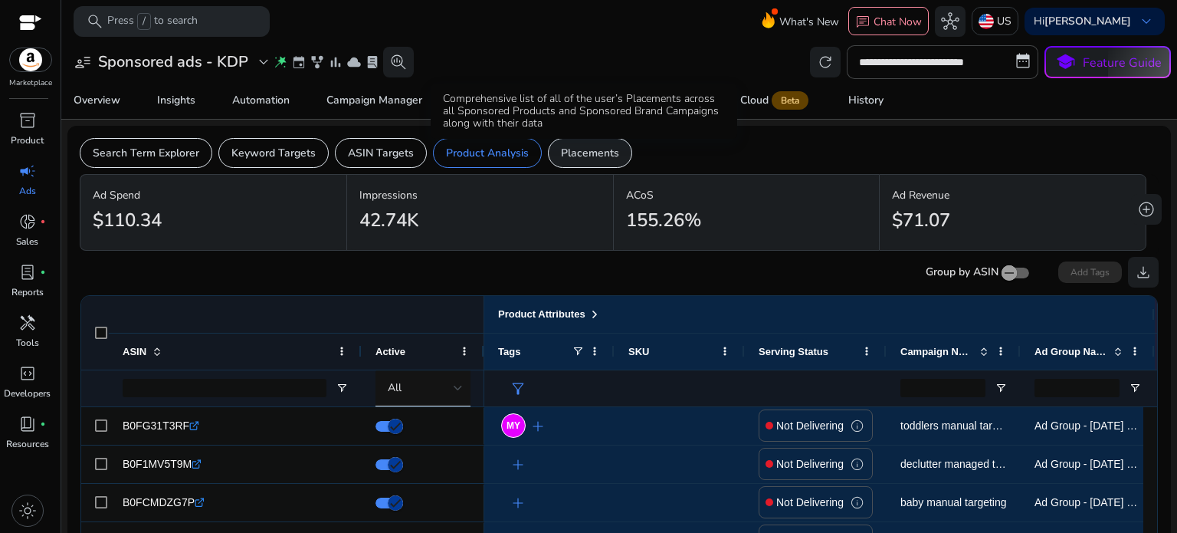
click at [578, 149] on p "Placements" at bounding box center [590, 153] width 58 height 16
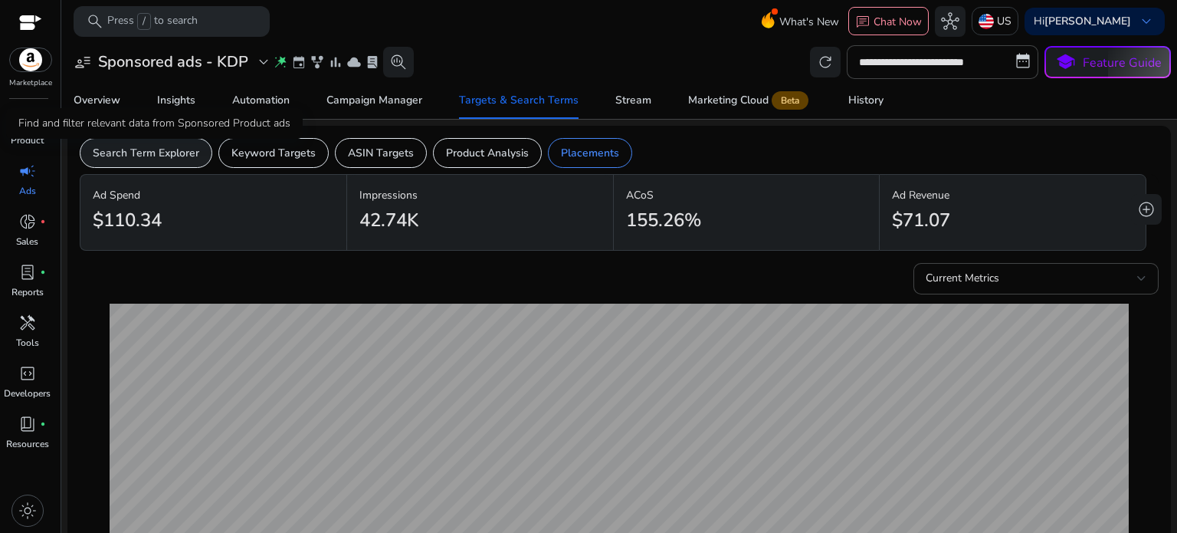
click at [153, 146] on p "Search Term Explorer" at bounding box center [146, 153] width 107 height 16
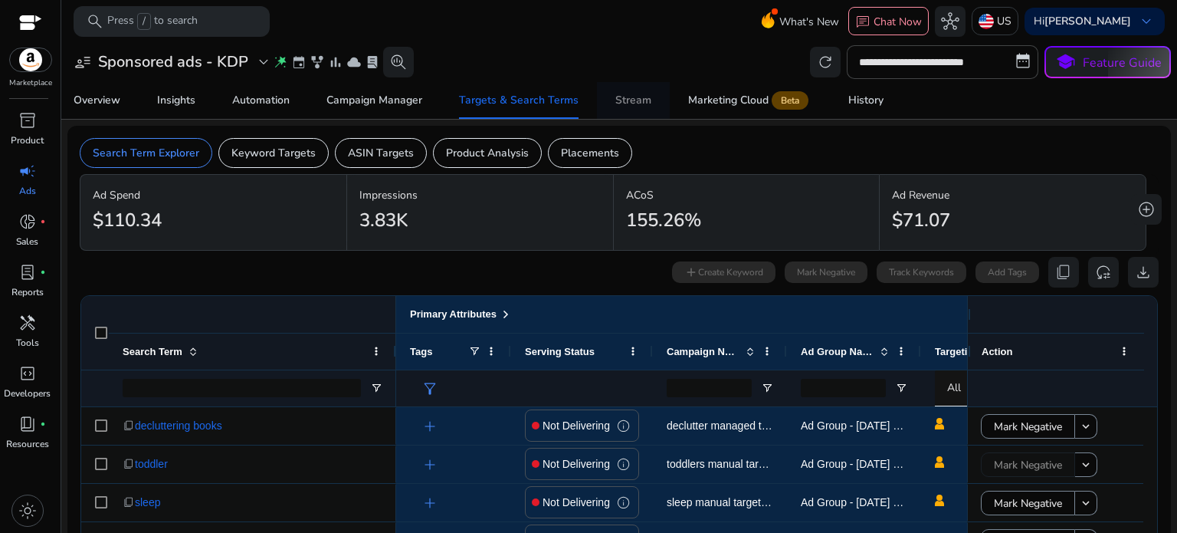
click at [633, 96] on div "Stream" at bounding box center [633, 100] width 36 height 11
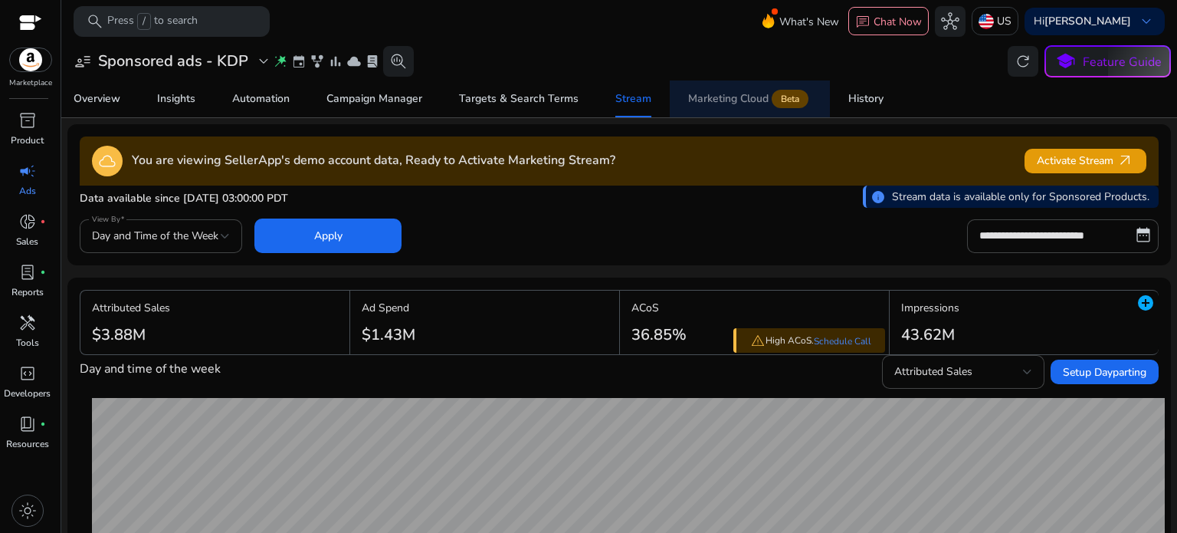
click at [729, 97] on div "Marketing Cloud Beta" at bounding box center [749, 99] width 123 height 12
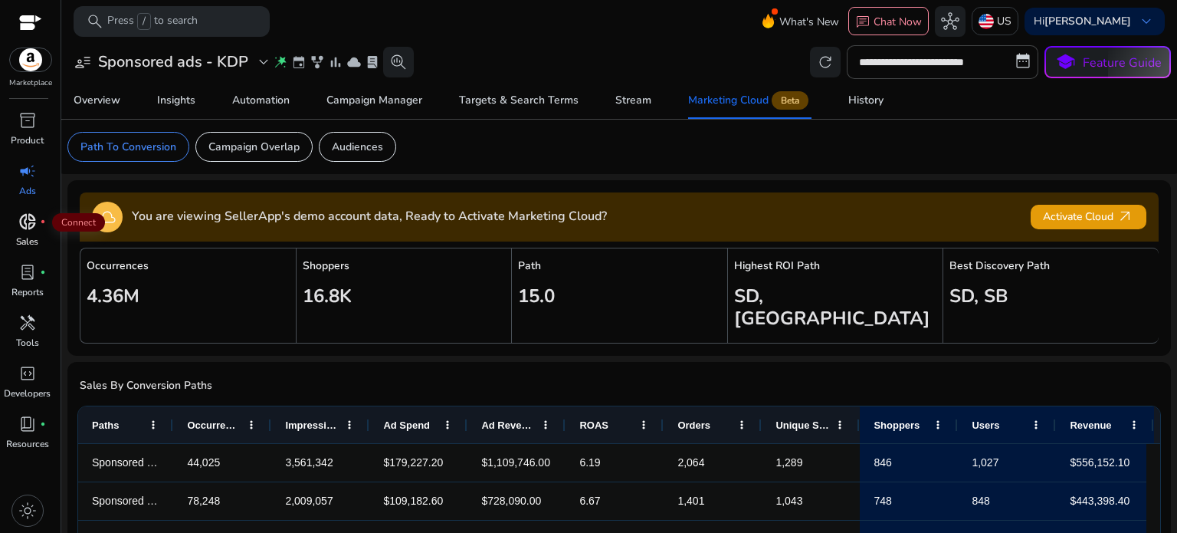
click at [26, 212] on span "donut_small" at bounding box center [27, 221] width 18 height 18
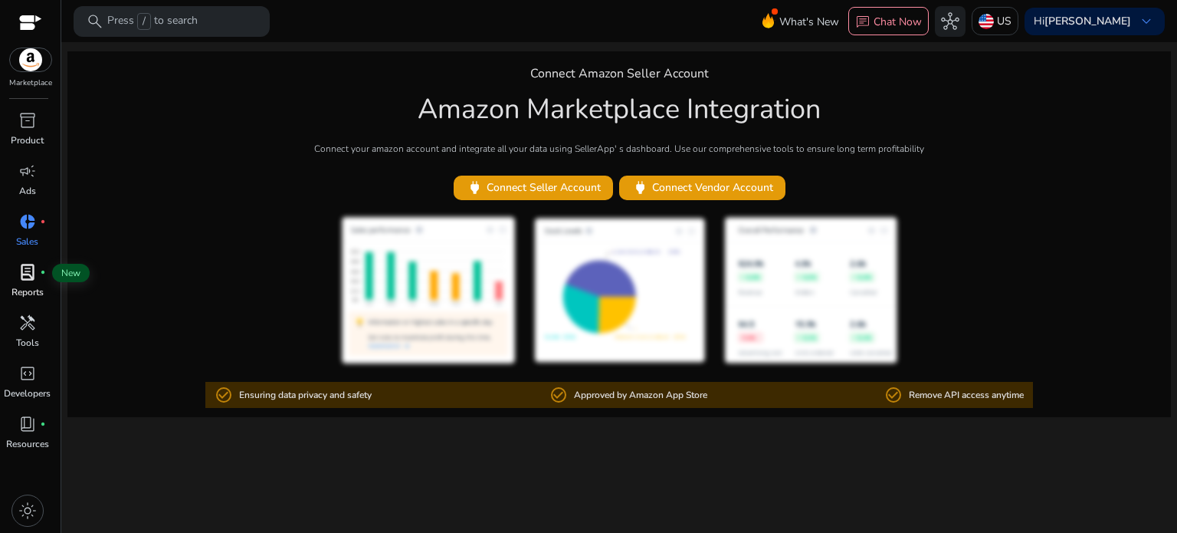
click at [31, 271] on span "lab_profile" at bounding box center [27, 272] width 18 height 18
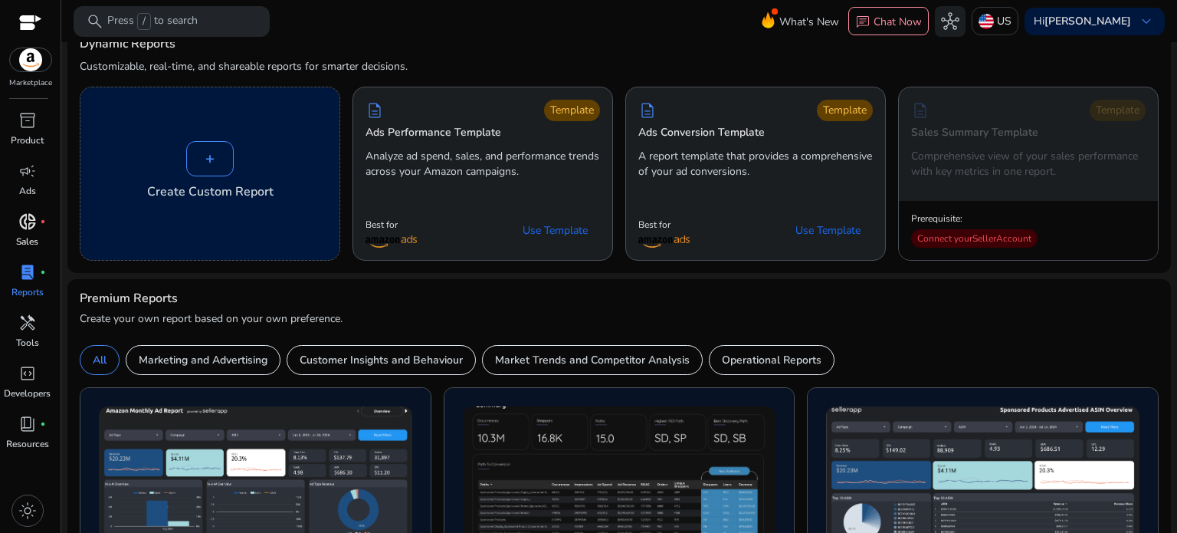
scroll to position [84, 0]
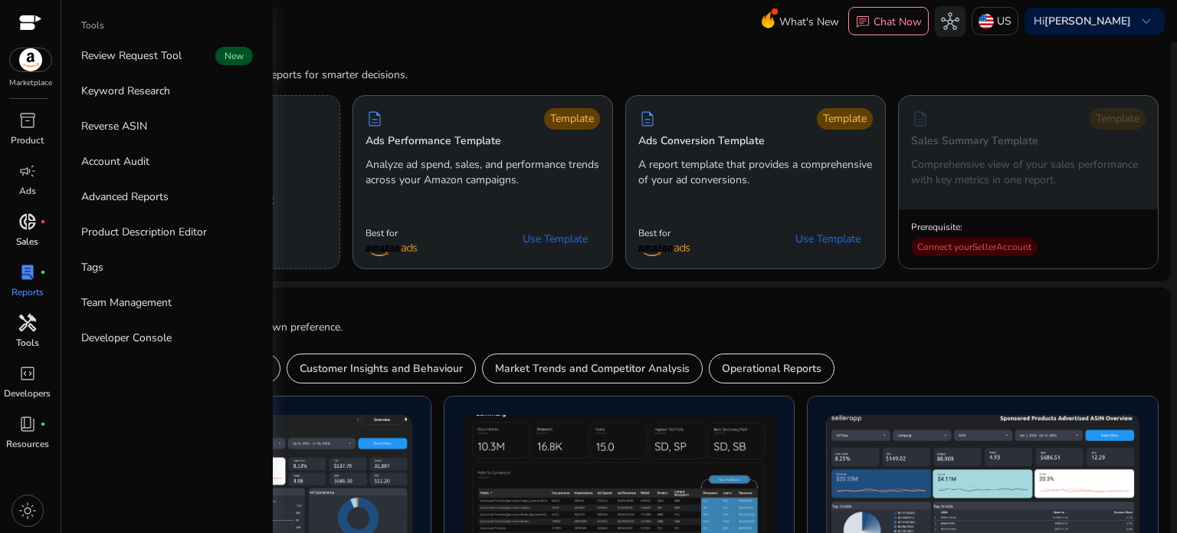
click at [28, 329] on span "handyman" at bounding box center [27, 322] width 18 height 18
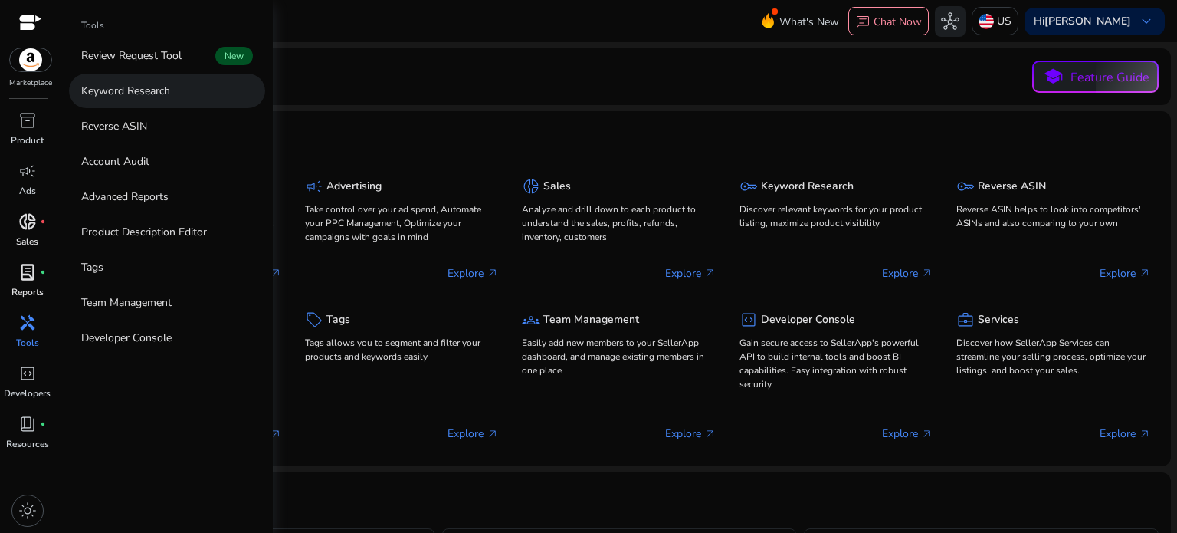
click at [123, 83] on p "Keyword Research" at bounding box center [125, 91] width 89 height 16
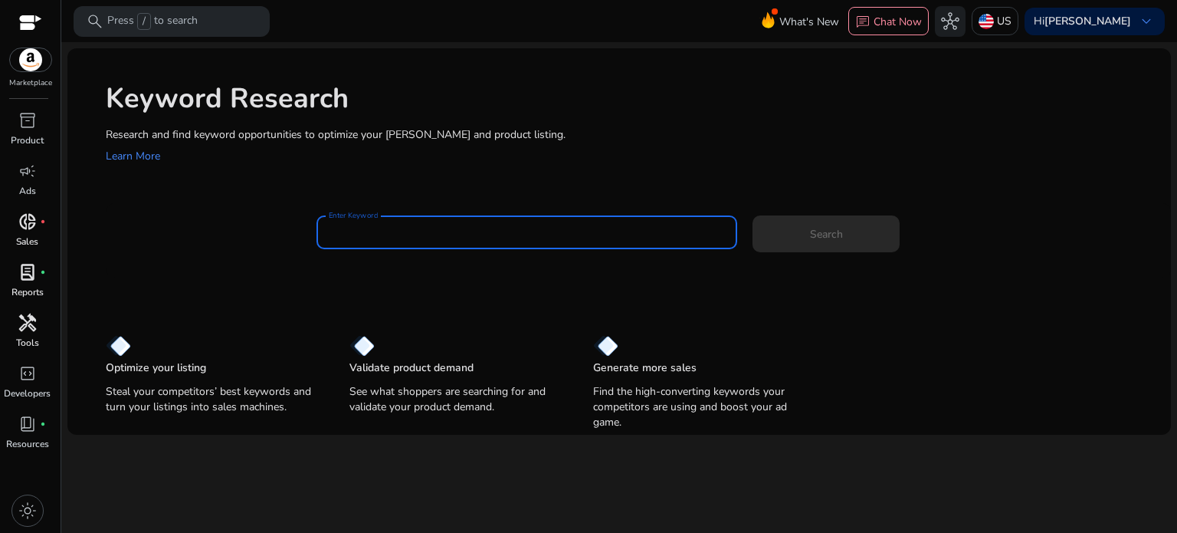
click at [378, 235] on input "Enter Keyword" at bounding box center [527, 232] width 397 height 17
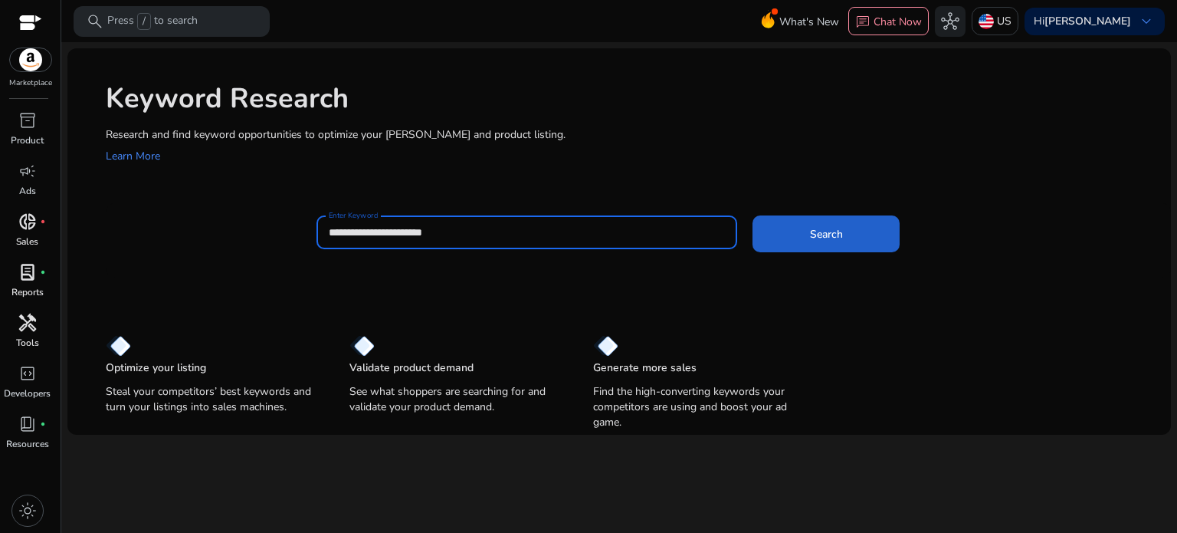
type input "**********"
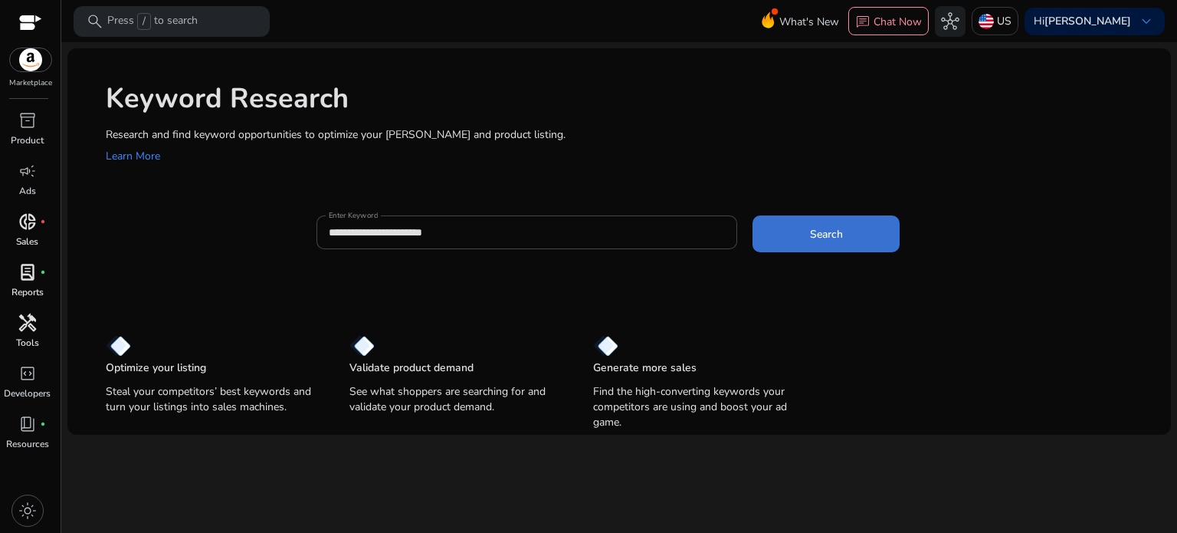
click at [831, 233] on span "Search" at bounding box center [826, 234] width 33 height 16
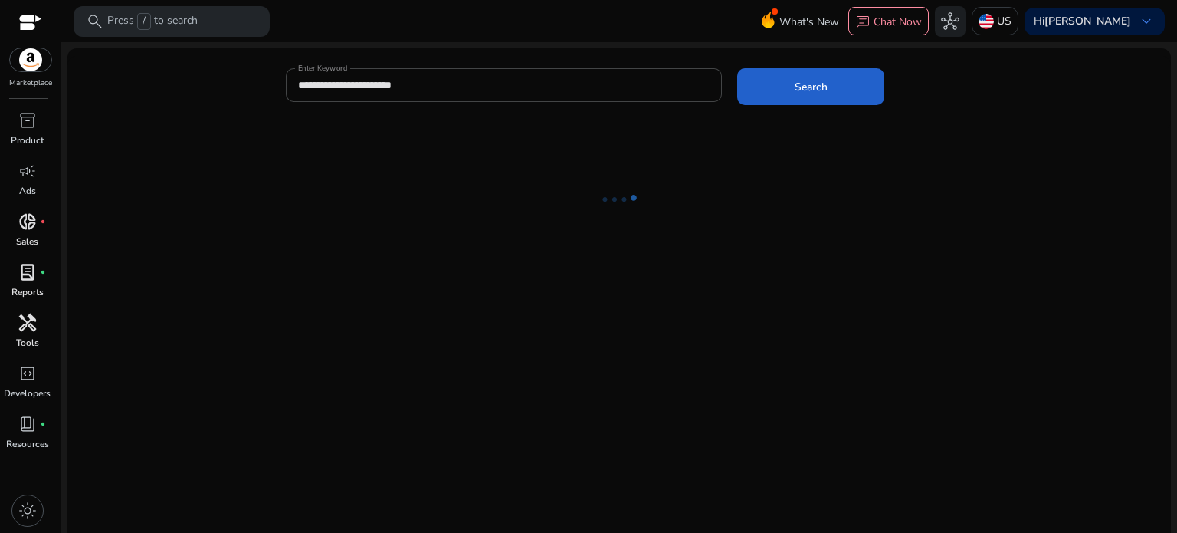
click at [831, 233] on ng-lottie at bounding box center [618, 199] width 1103 height 100
